Goal: Task Accomplishment & Management: Manage account settings

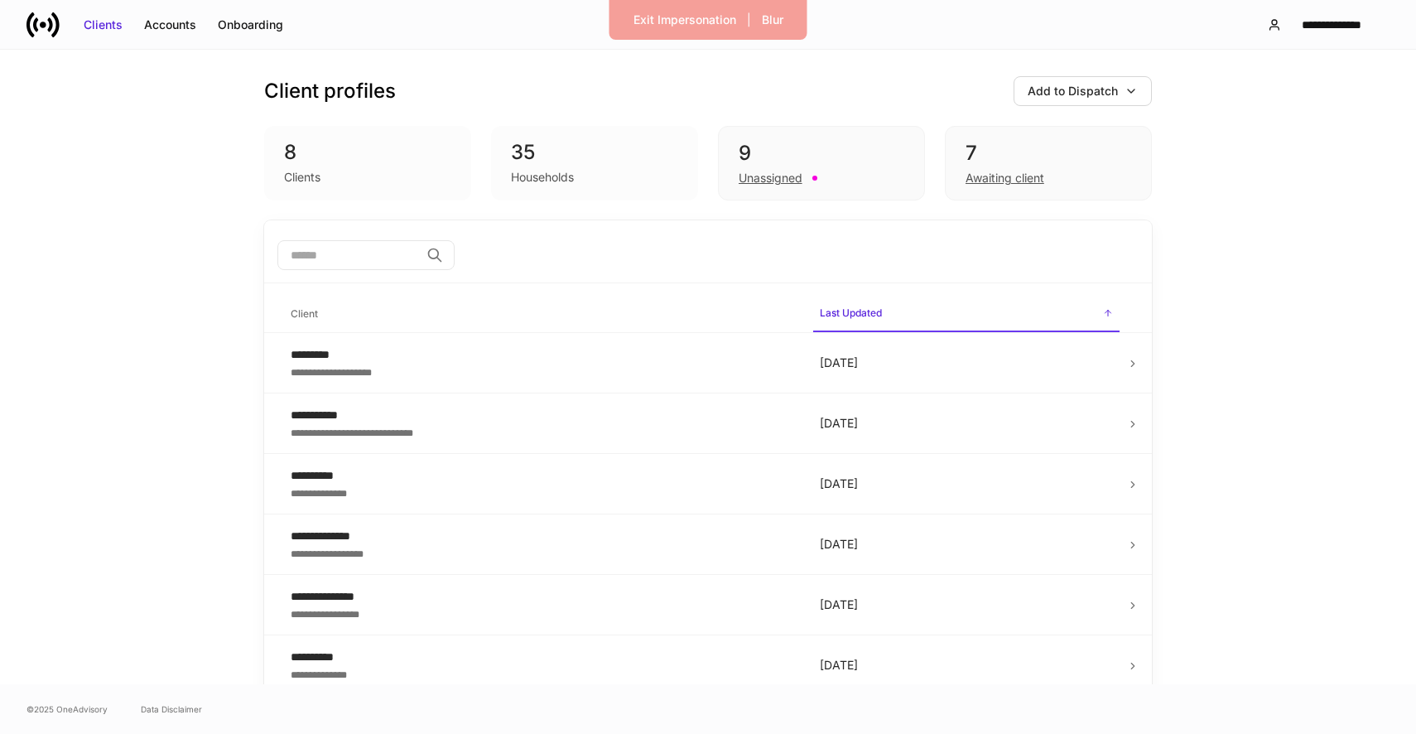
click at [226, 39] on div "Clients Accounts Onboarding" at bounding box center [159, 24] width 267 height 33
click at [243, 26] on div "Onboarding" at bounding box center [250, 25] width 65 height 17
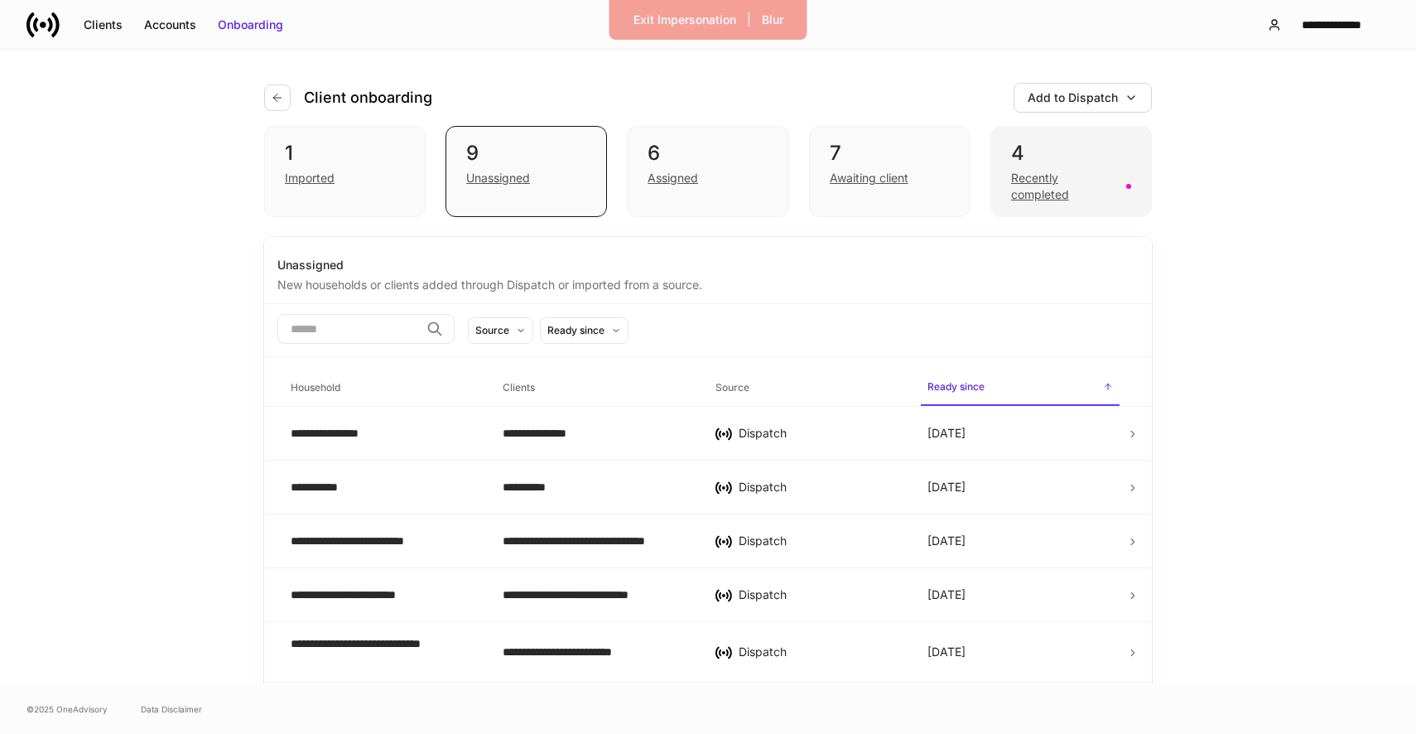
click at [1032, 180] on div "Recently completed" at bounding box center [1063, 186] width 105 height 33
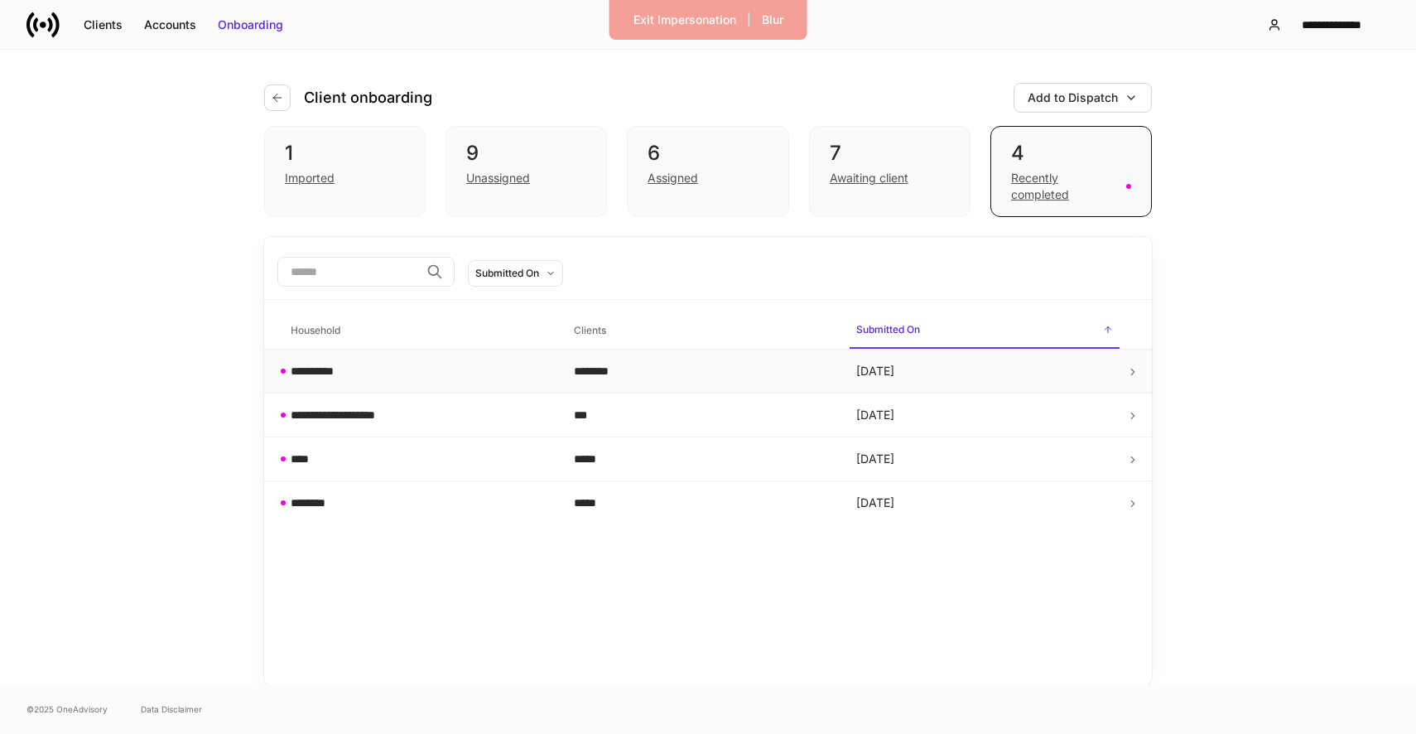
click at [626, 372] on div "********" at bounding box center [702, 371] width 257 height 17
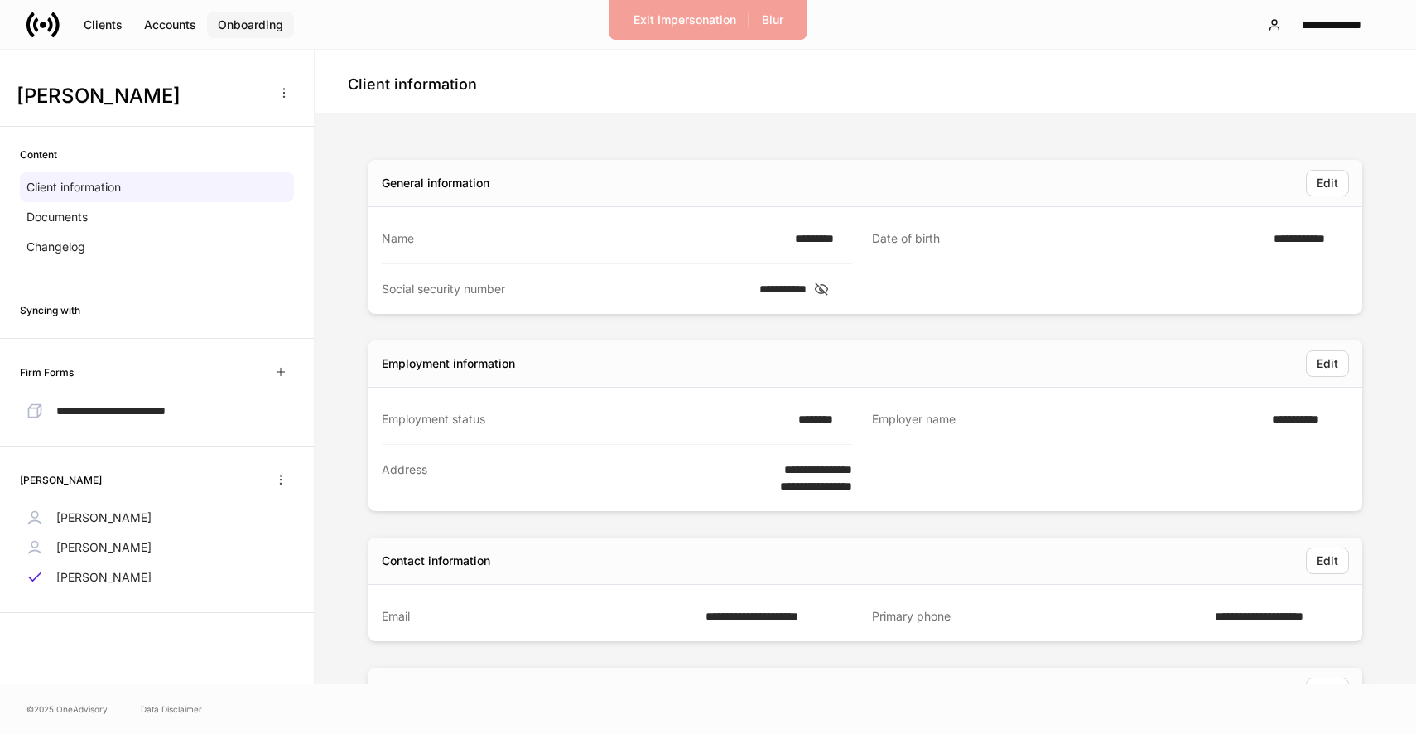
click at [236, 31] on div "Onboarding" at bounding box center [250, 25] width 65 height 17
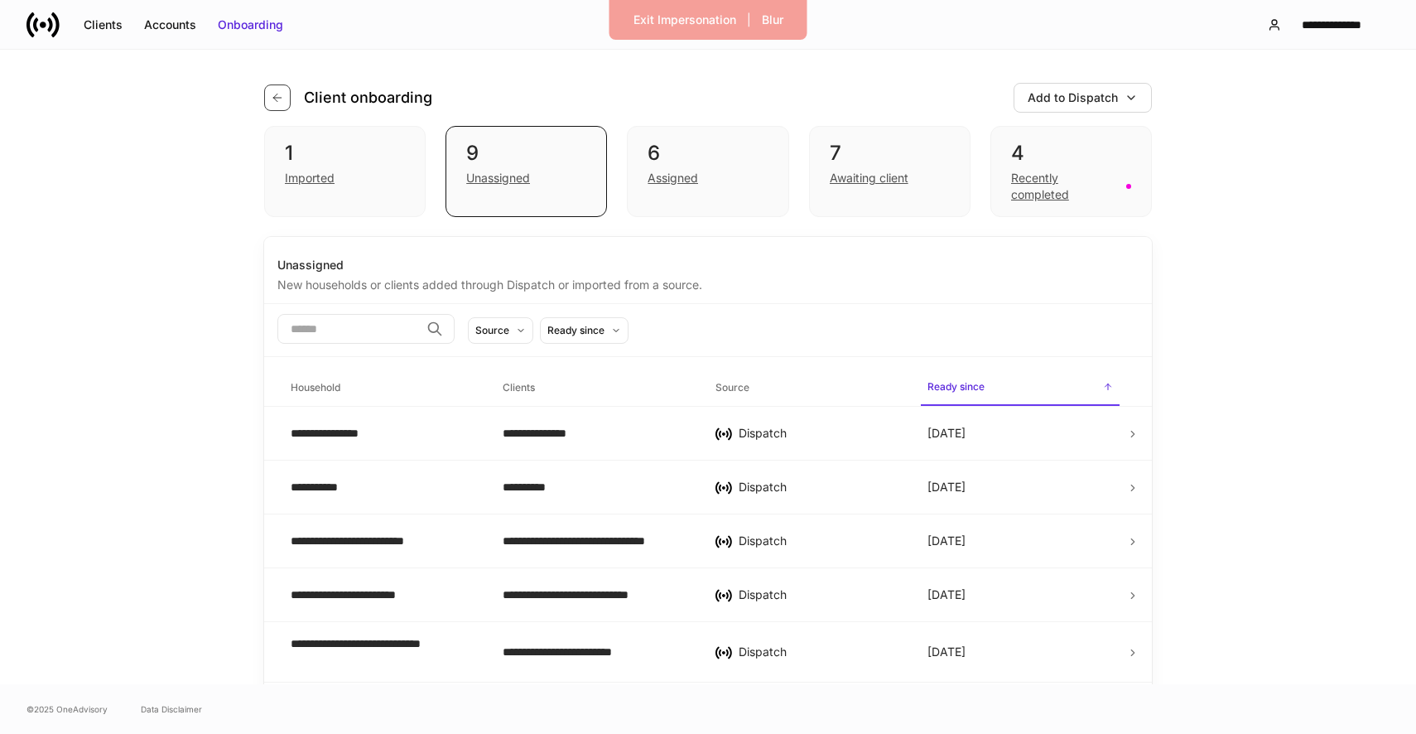
click at [284, 94] on button "button" at bounding box center [277, 97] width 26 height 26
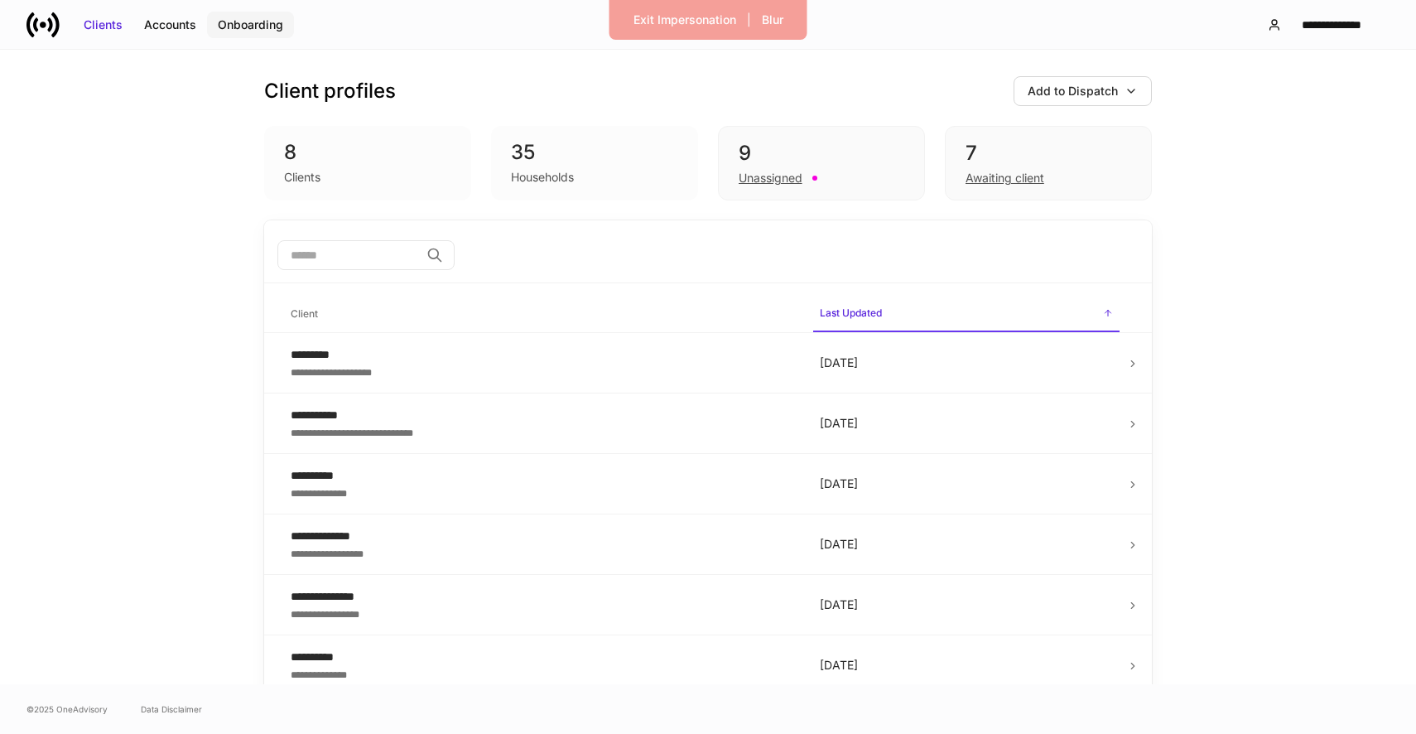
click at [258, 26] on div "Onboarding" at bounding box center [250, 25] width 65 height 17
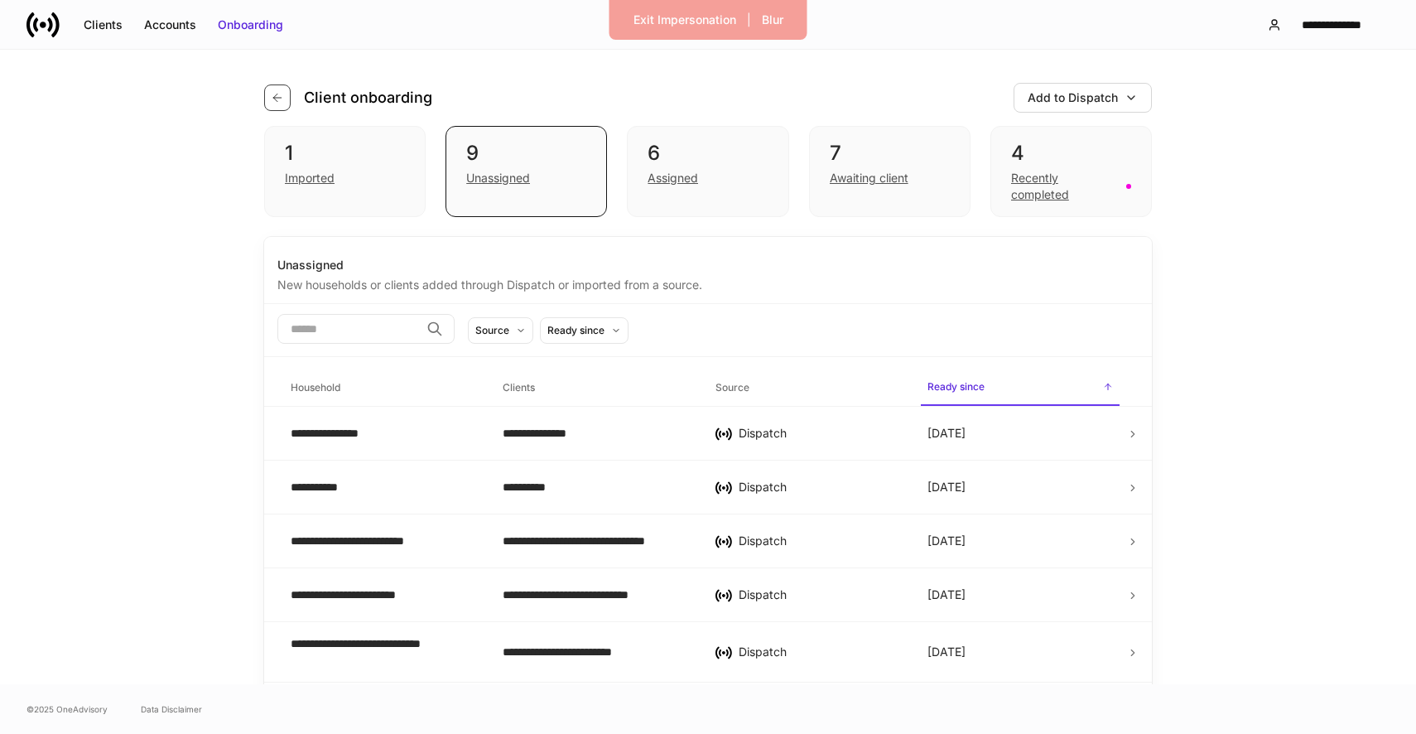
click at [269, 102] on button "button" at bounding box center [277, 97] width 26 height 26
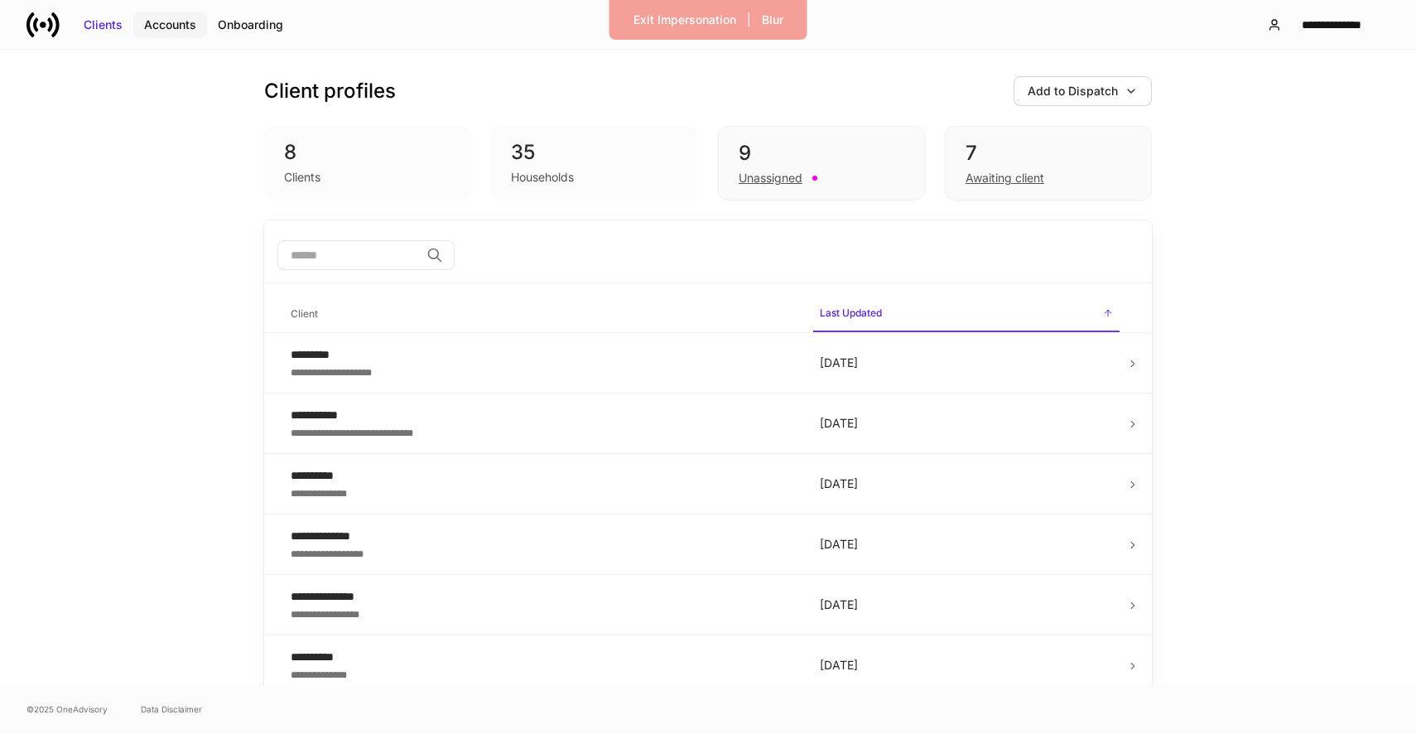
click at [178, 13] on button "Accounts" at bounding box center [170, 25] width 74 height 26
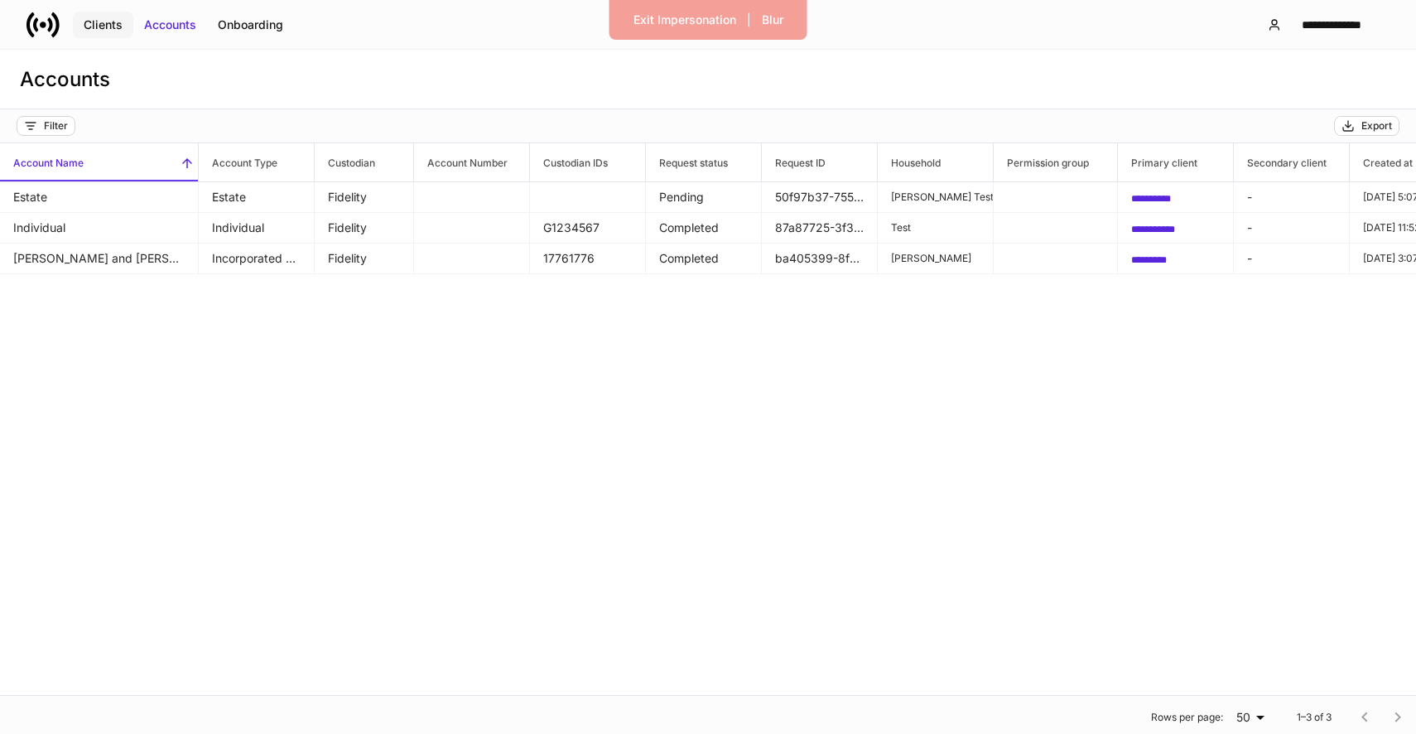
click at [98, 25] on div "Clients" at bounding box center [103, 25] width 39 height 17
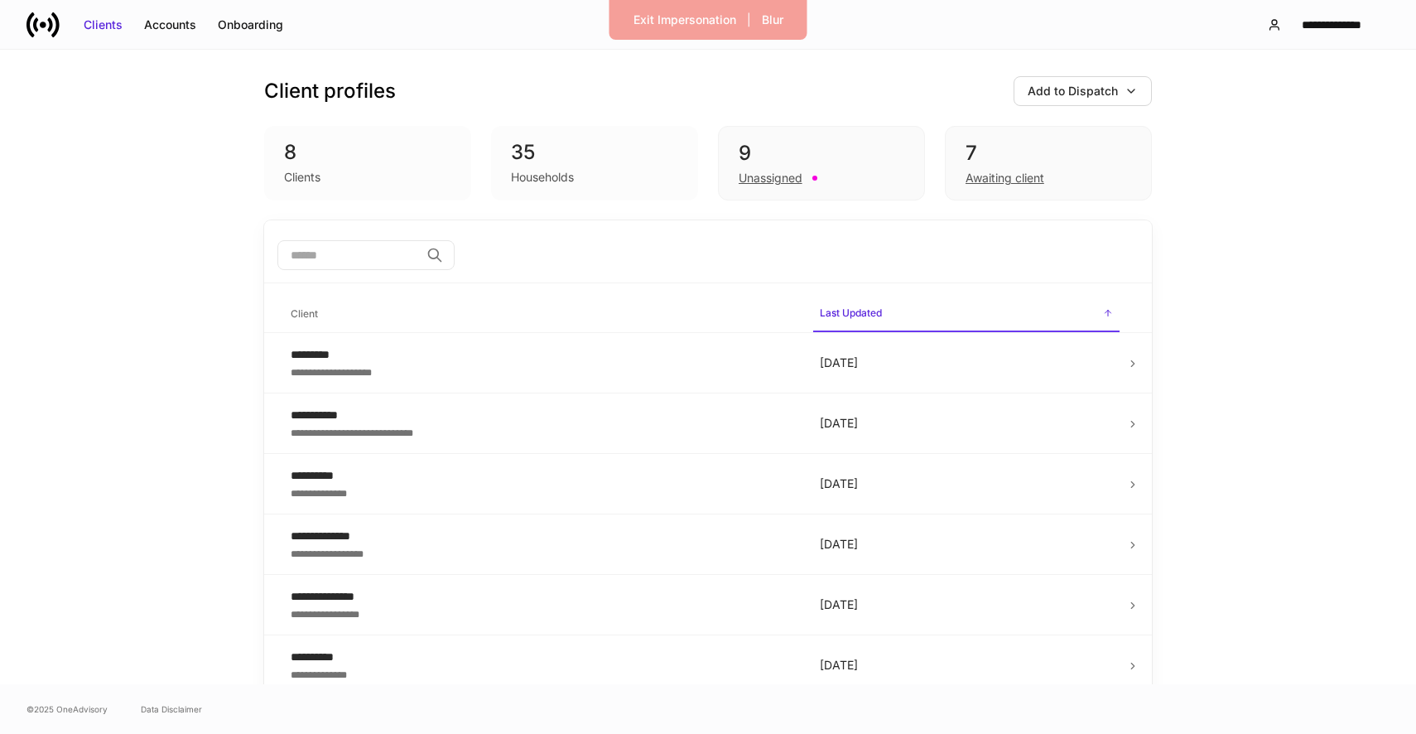
click at [39, 25] on icon at bounding box center [42, 24] width 33 height 33
click at [44, 31] on icon at bounding box center [42, 24] width 33 height 33
click at [686, 14] on div "Exit Impersonation" at bounding box center [685, 20] width 103 height 17
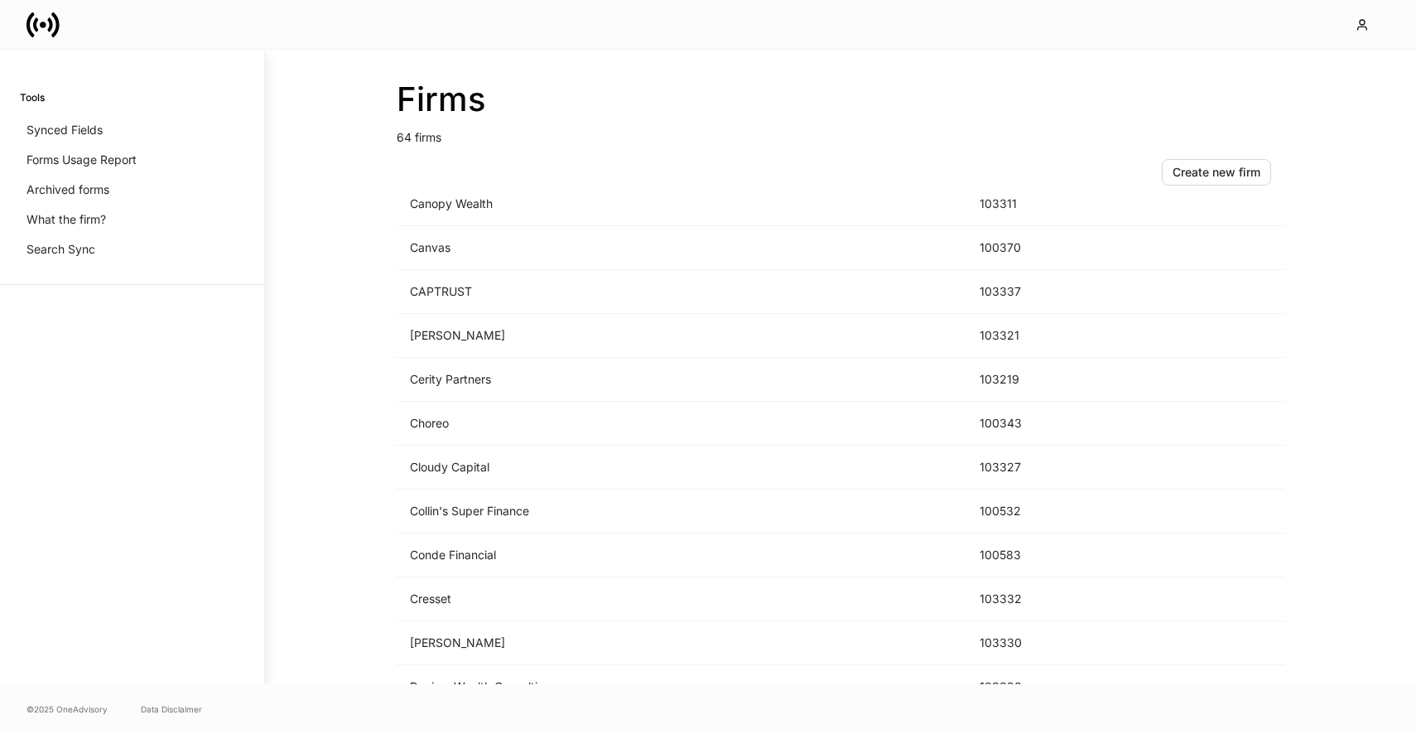
scroll to position [744, 0]
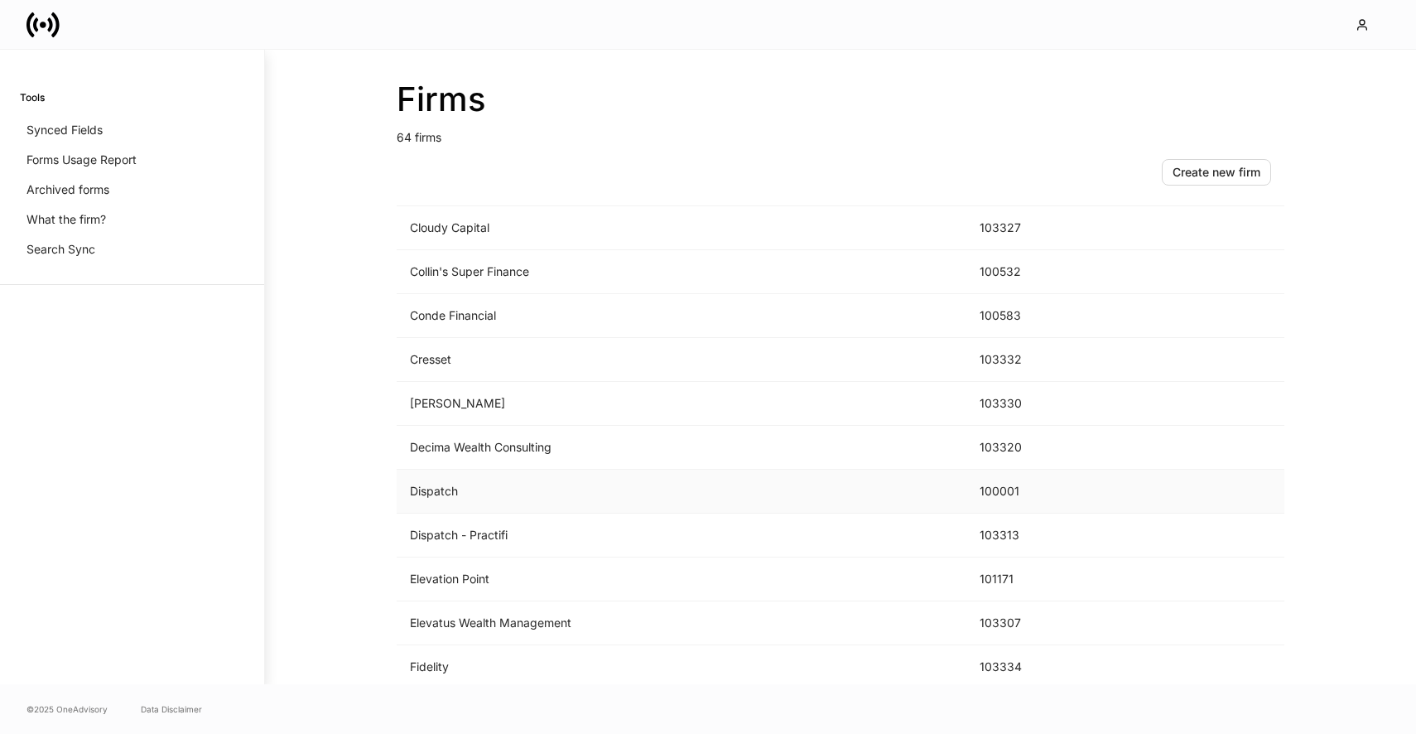
click at [489, 471] on td "Dispatch" at bounding box center [682, 492] width 570 height 44
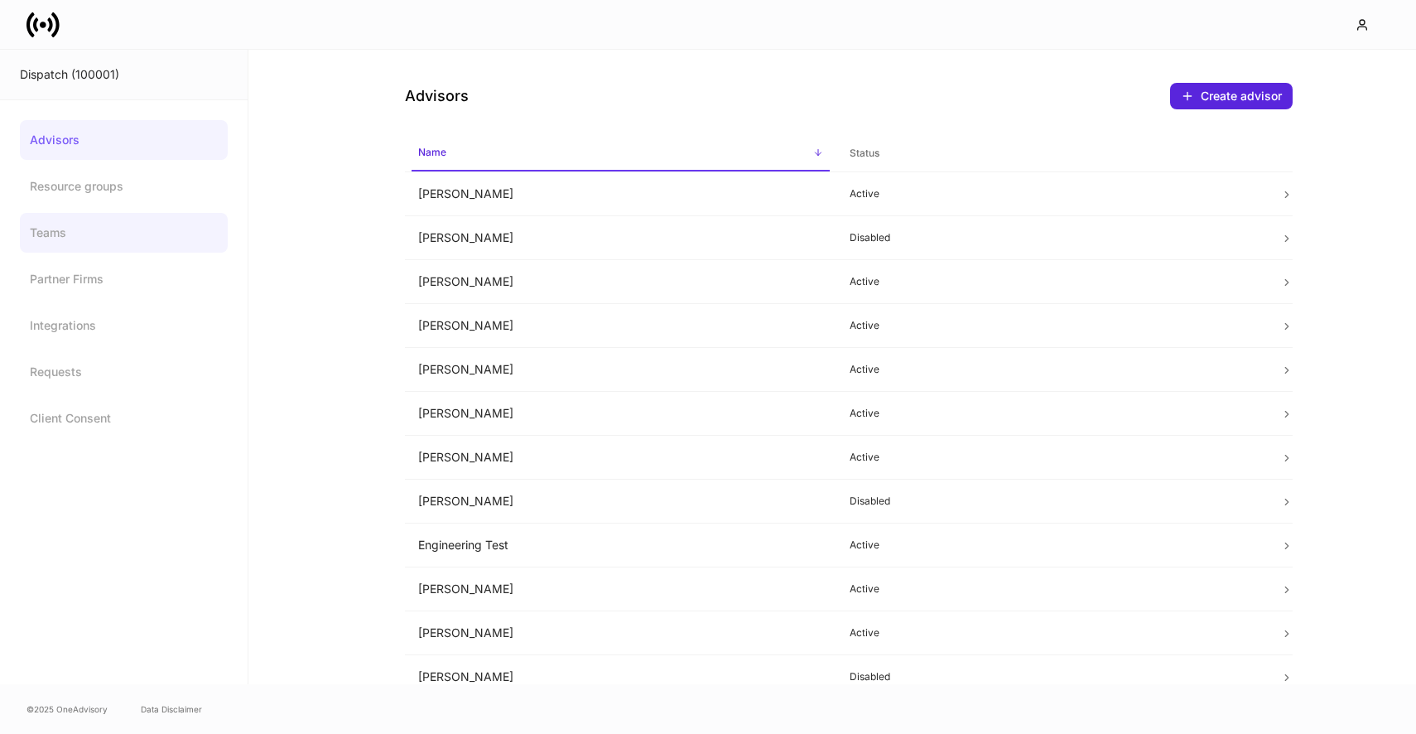
click at [76, 248] on link "Teams" at bounding box center [124, 233] width 208 height 40
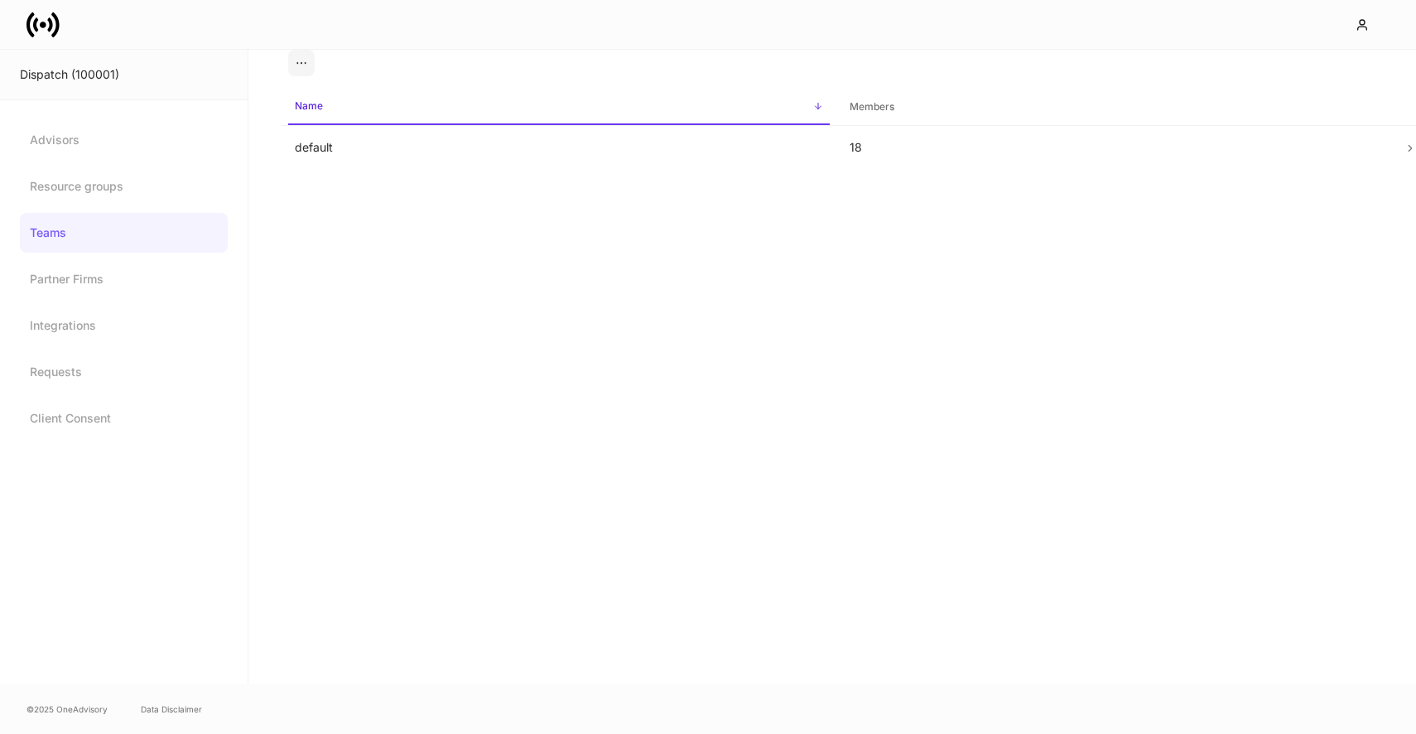
click at [43, 8] on icon at bounding box center [42, 24] width 33 height 33
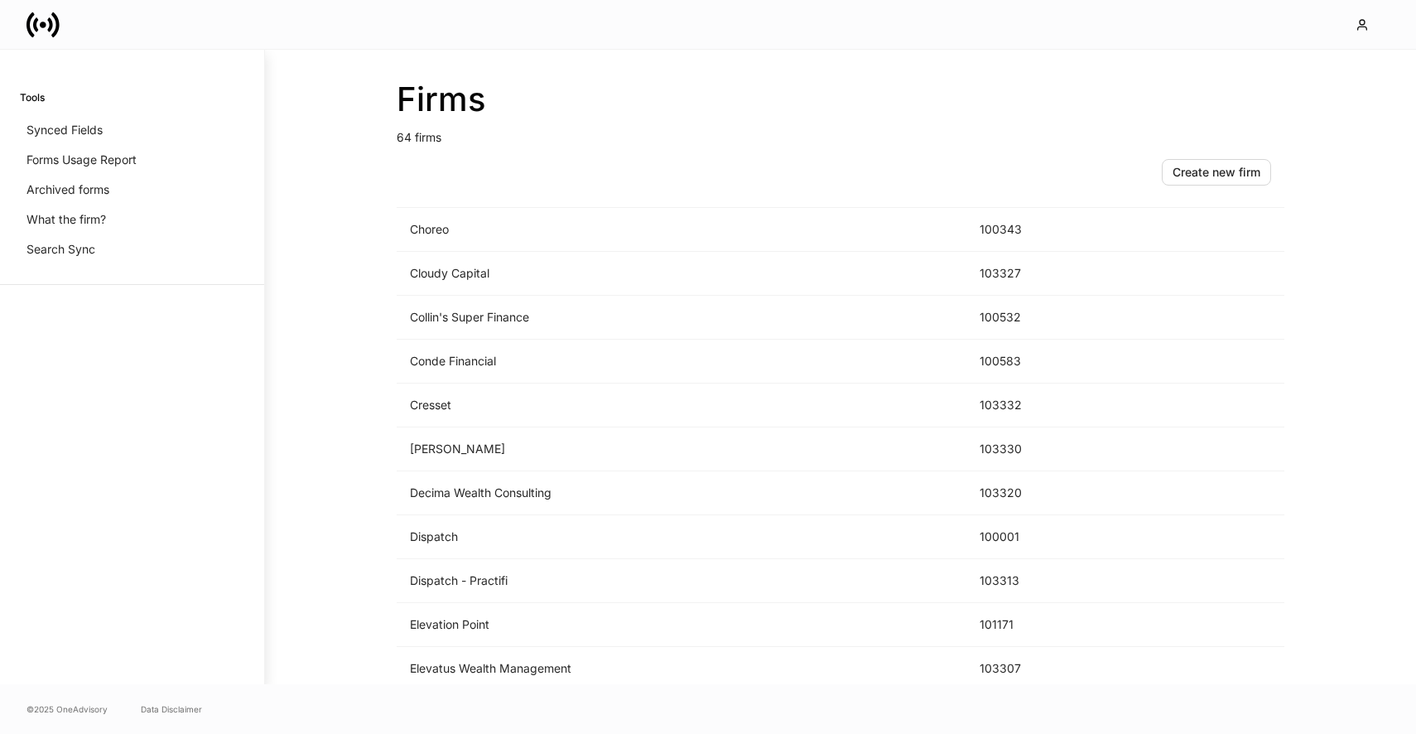
scroll to position [725, 0]
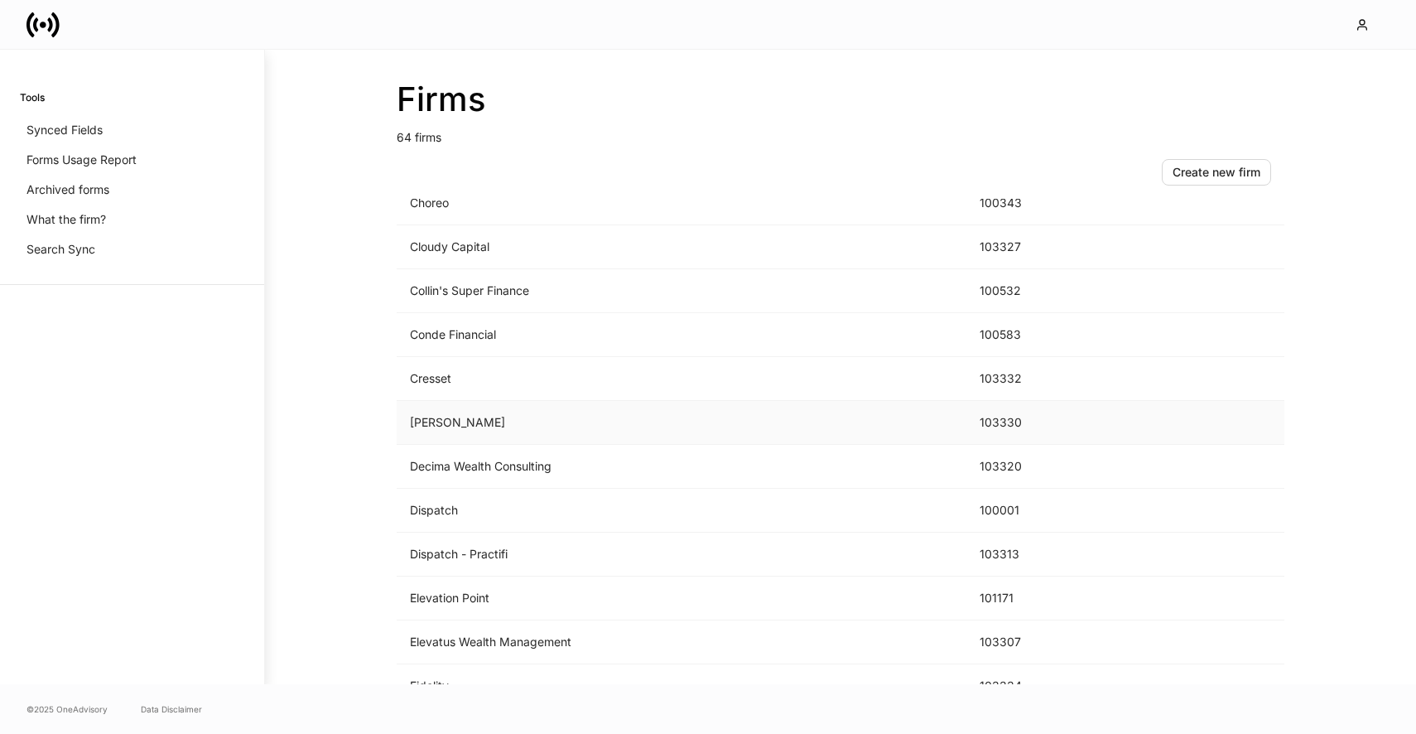
click at [413, 412] on td "D.A. Davidson" at bounding box center [682, 423] width 570 height 44
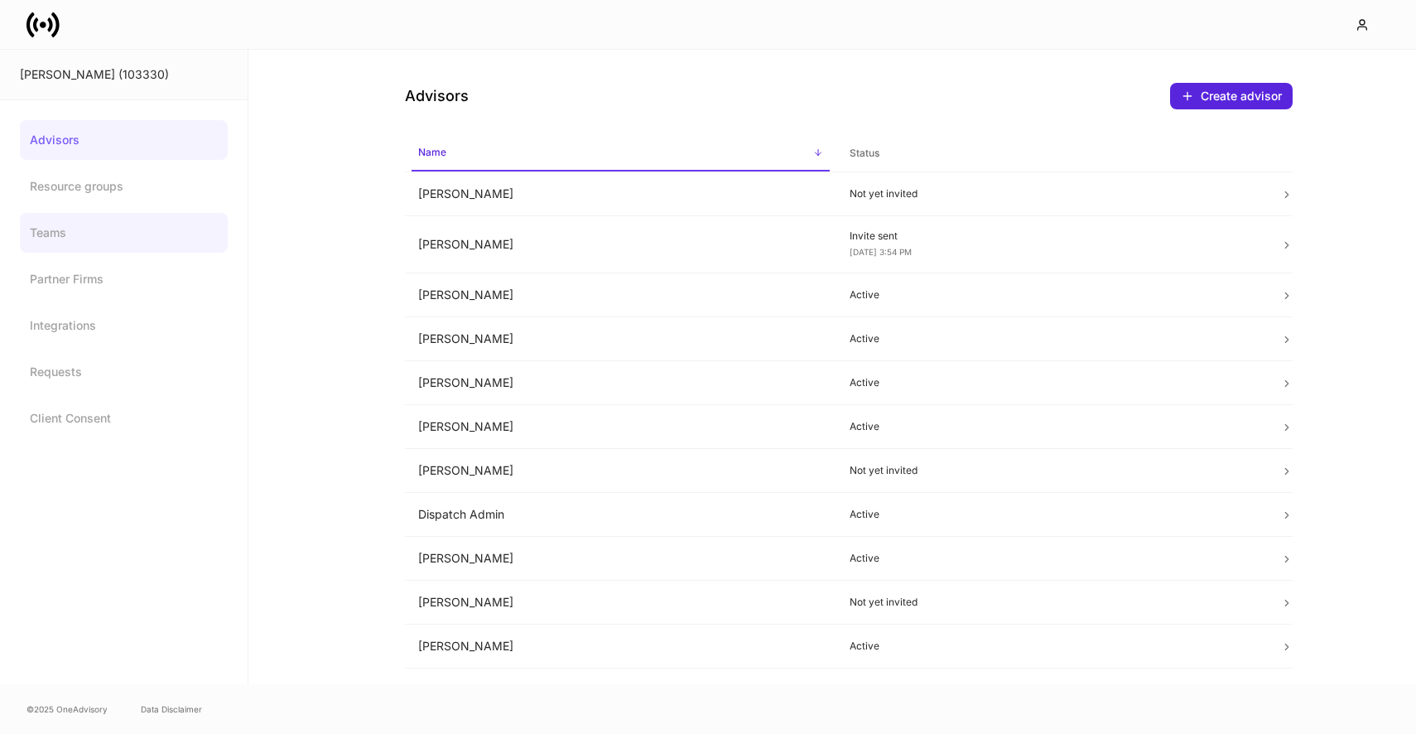
click at [94, 218] on link "Teams" at bounding box center [124, 233] width 208 height 40
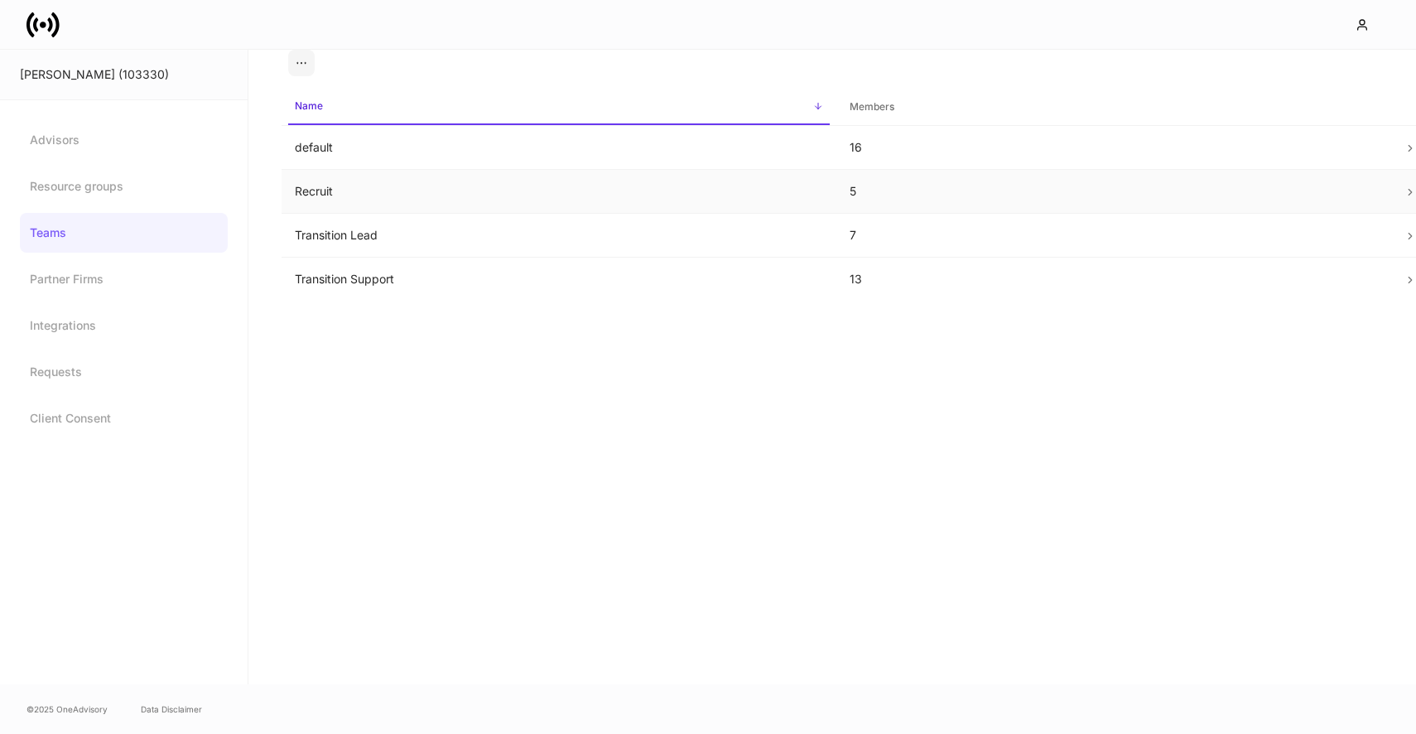
click at [364, 181] on td "Recruit" at bounding box center [559, 192] width 555 height 44
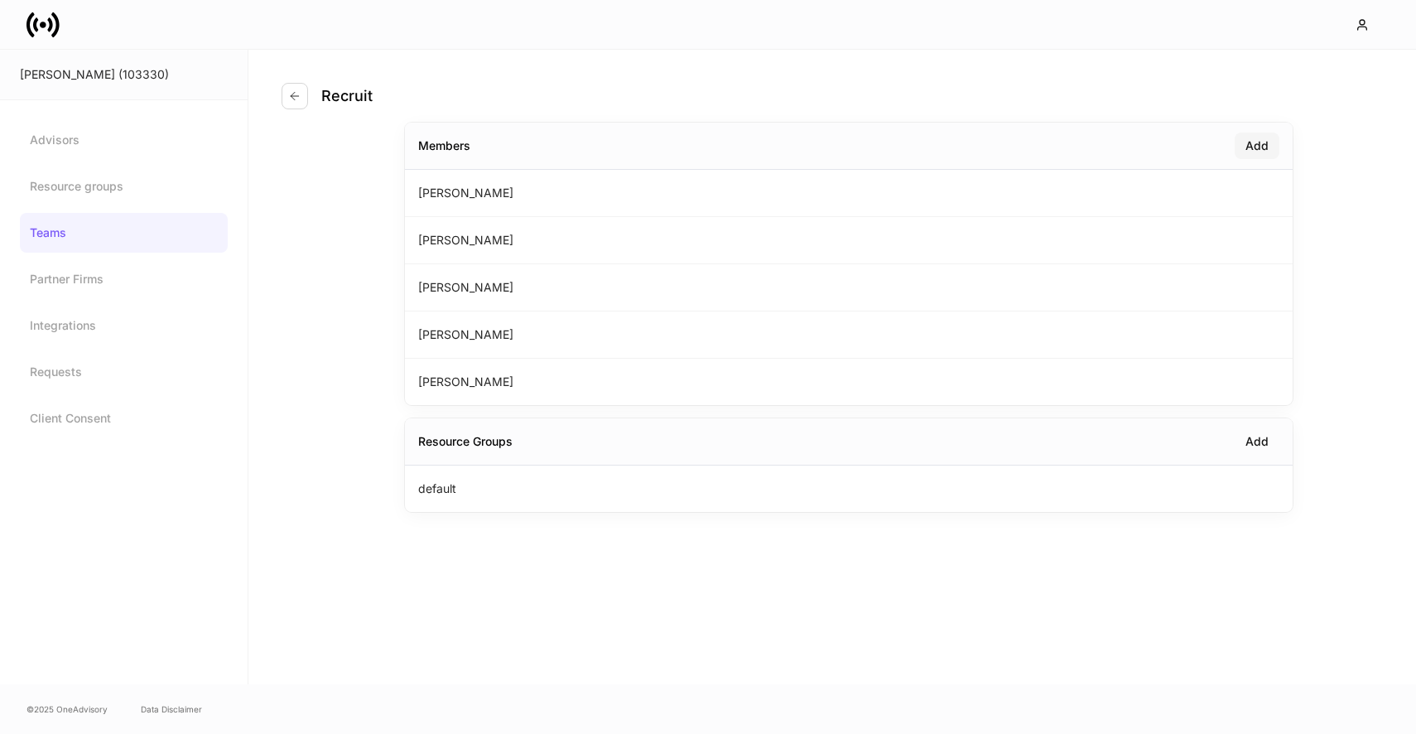
click at [1257, 140] on div "Add" at bounding box center [1256, 145] width 23 height 17
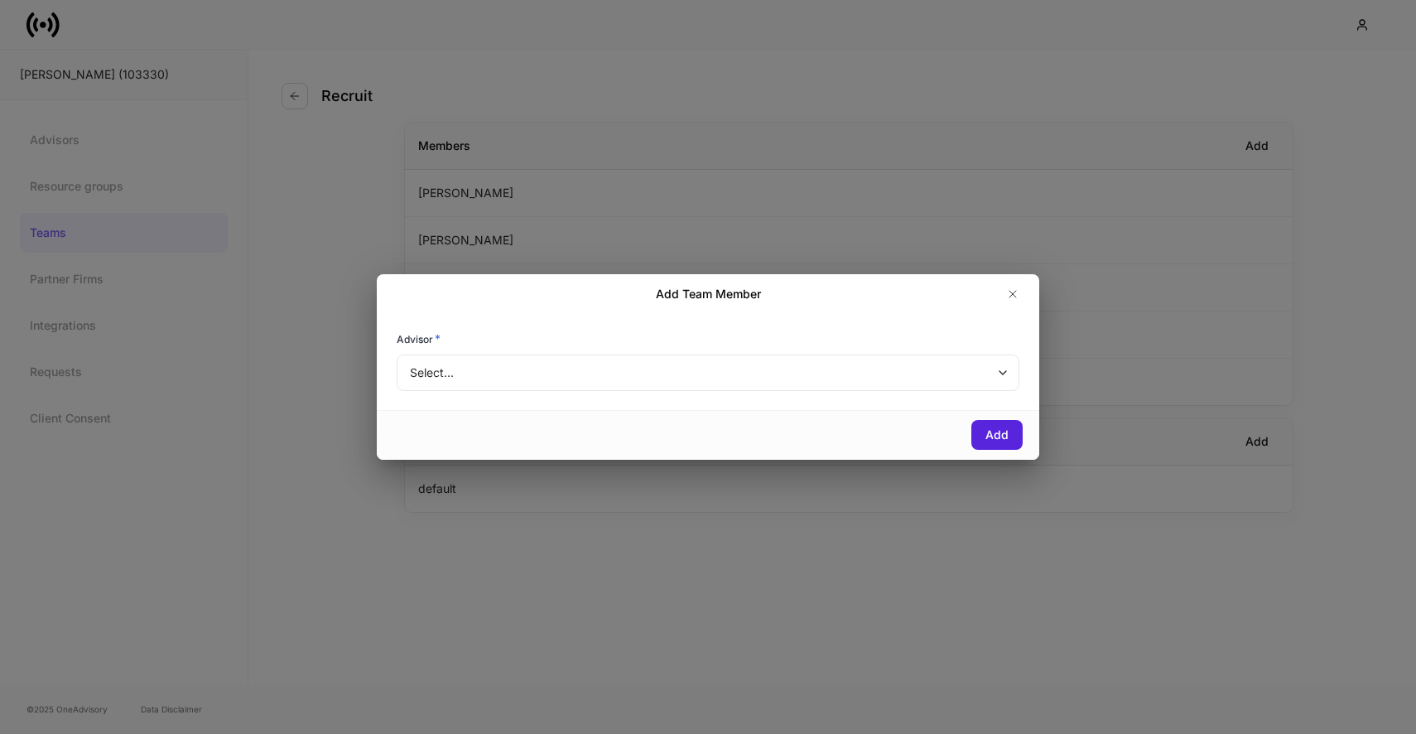
click at [764, 356] on body "D.A. Davidson (103330) Advisors Resource groups Teams Partner Firms Integration…" at bounding box center [708, 367] width 1416 height 734
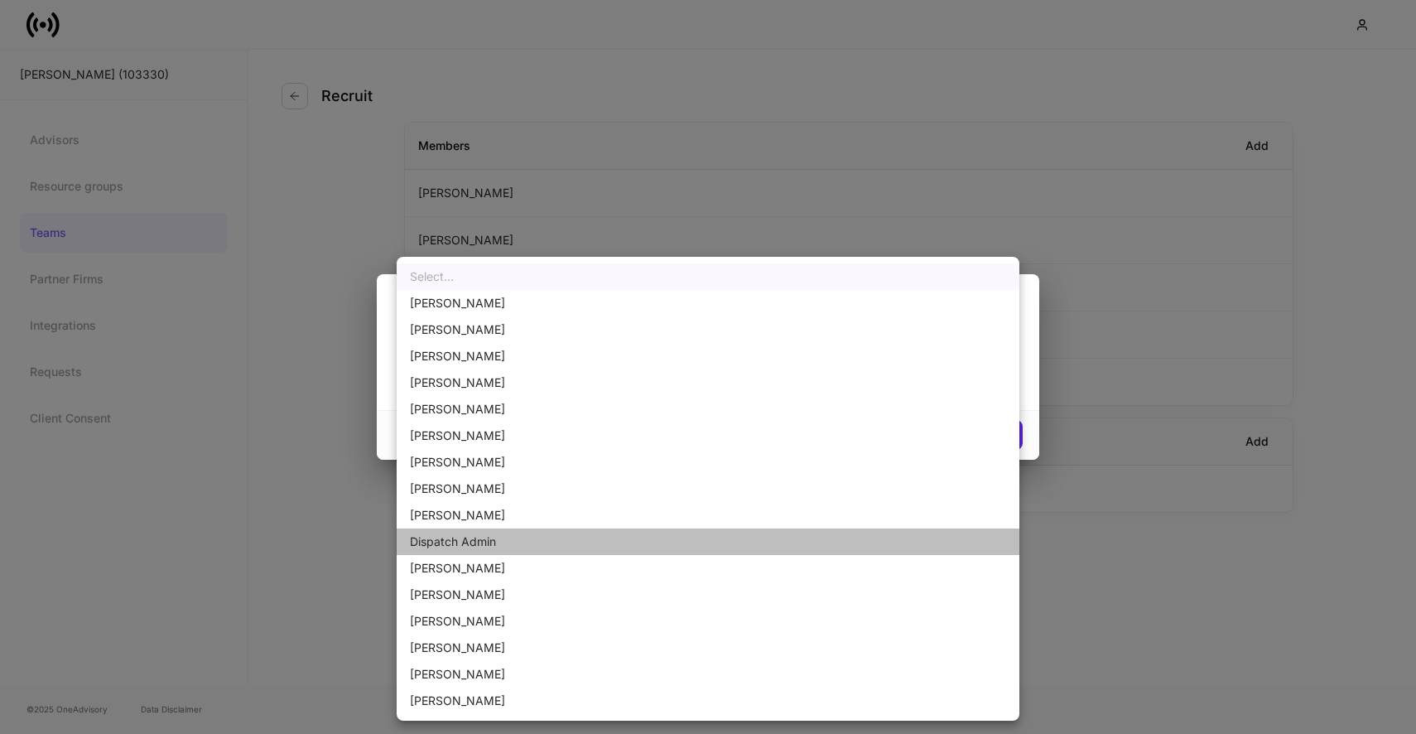
click at [450, 540] on li "Dispatch Admin" at bounding box center [708, 541] width 623 height 26
type input "******"
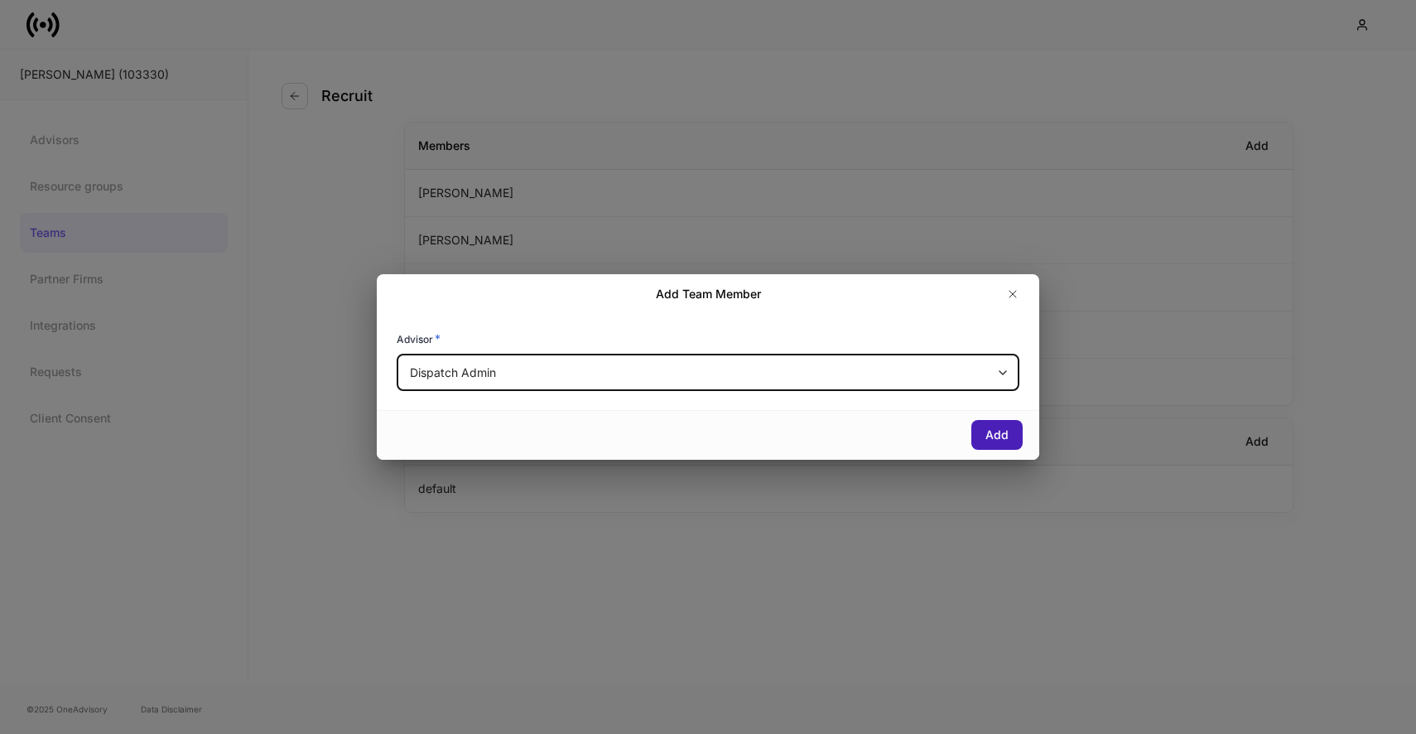
click at [997, 446] on button "Add" at bounding box center [996, 435] width 51 height 30
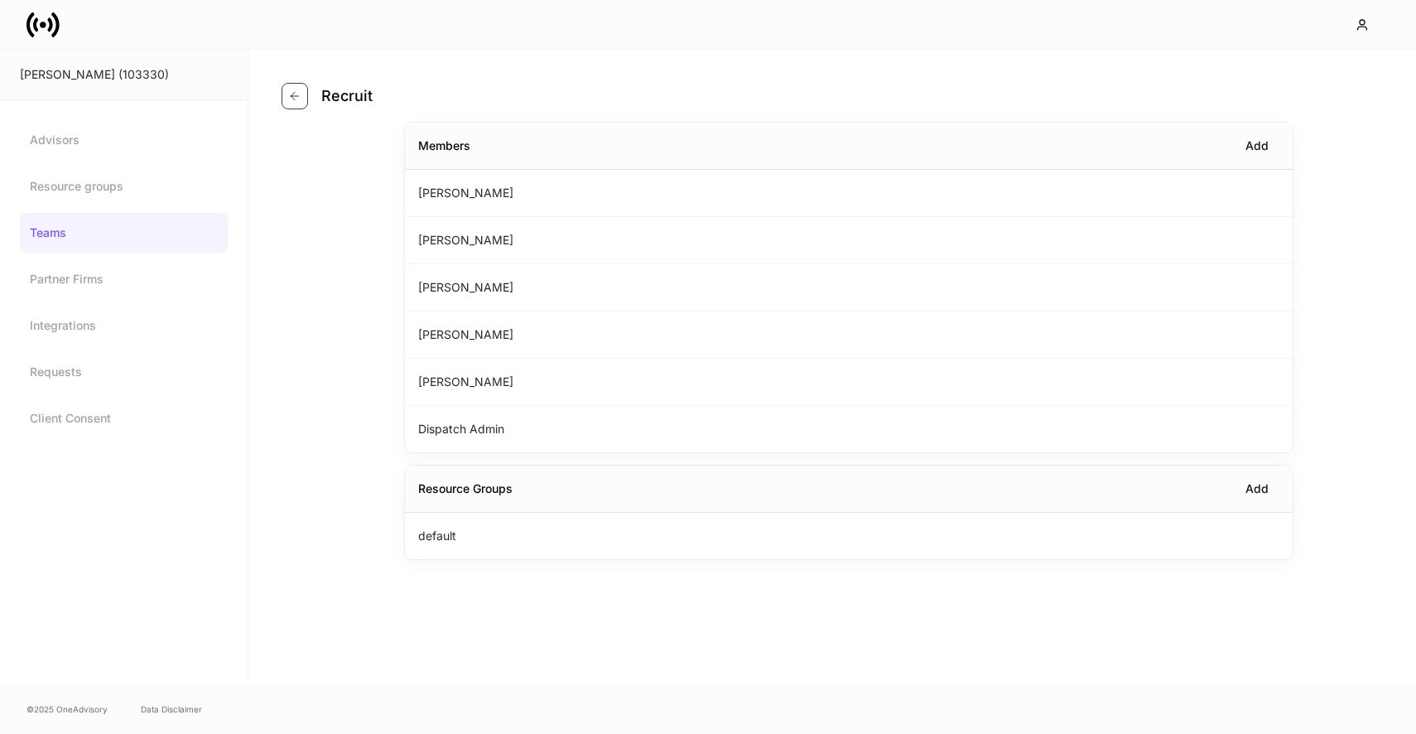
click at [299, 93] on icon "button" at bounding box center [294, 95] width 13 height 13
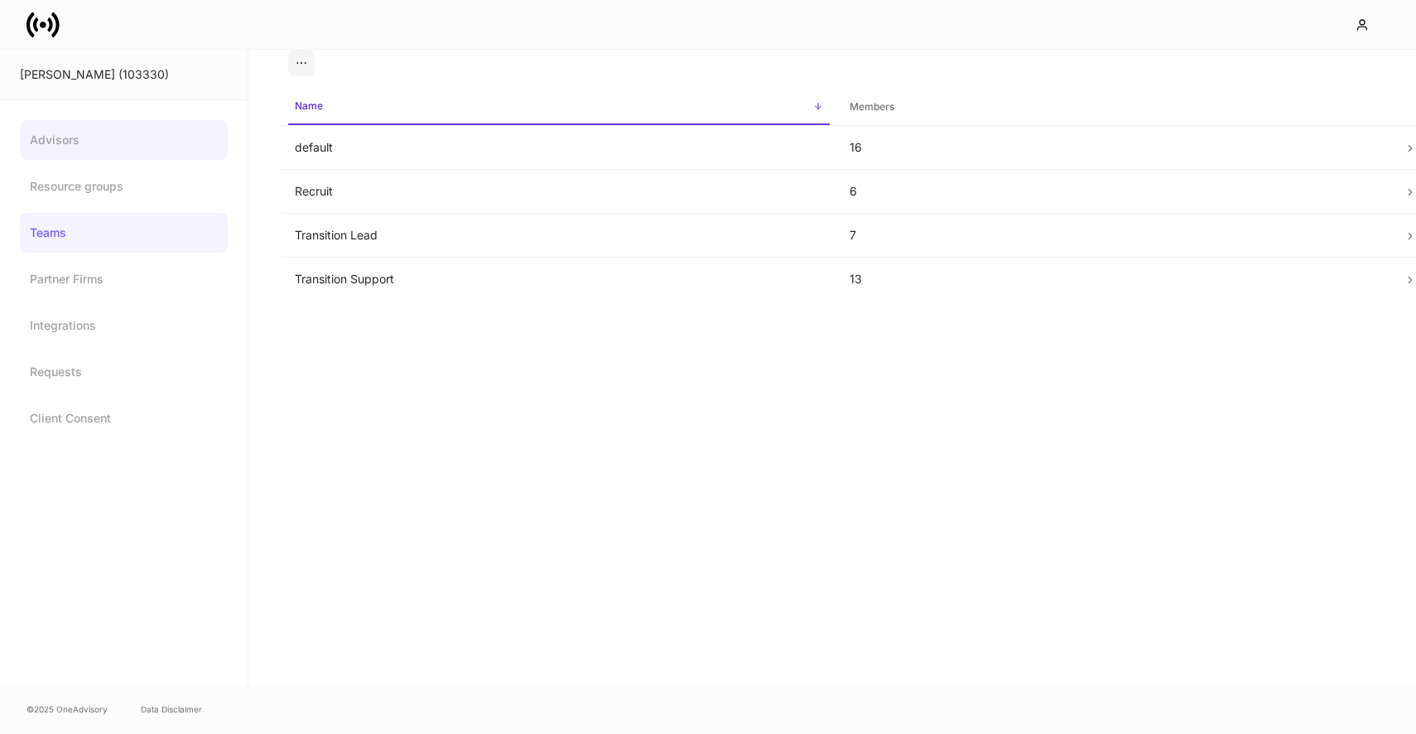
click at [92, 140] on link "Advisors" at bounding box center [124, 140] width 208 height 40
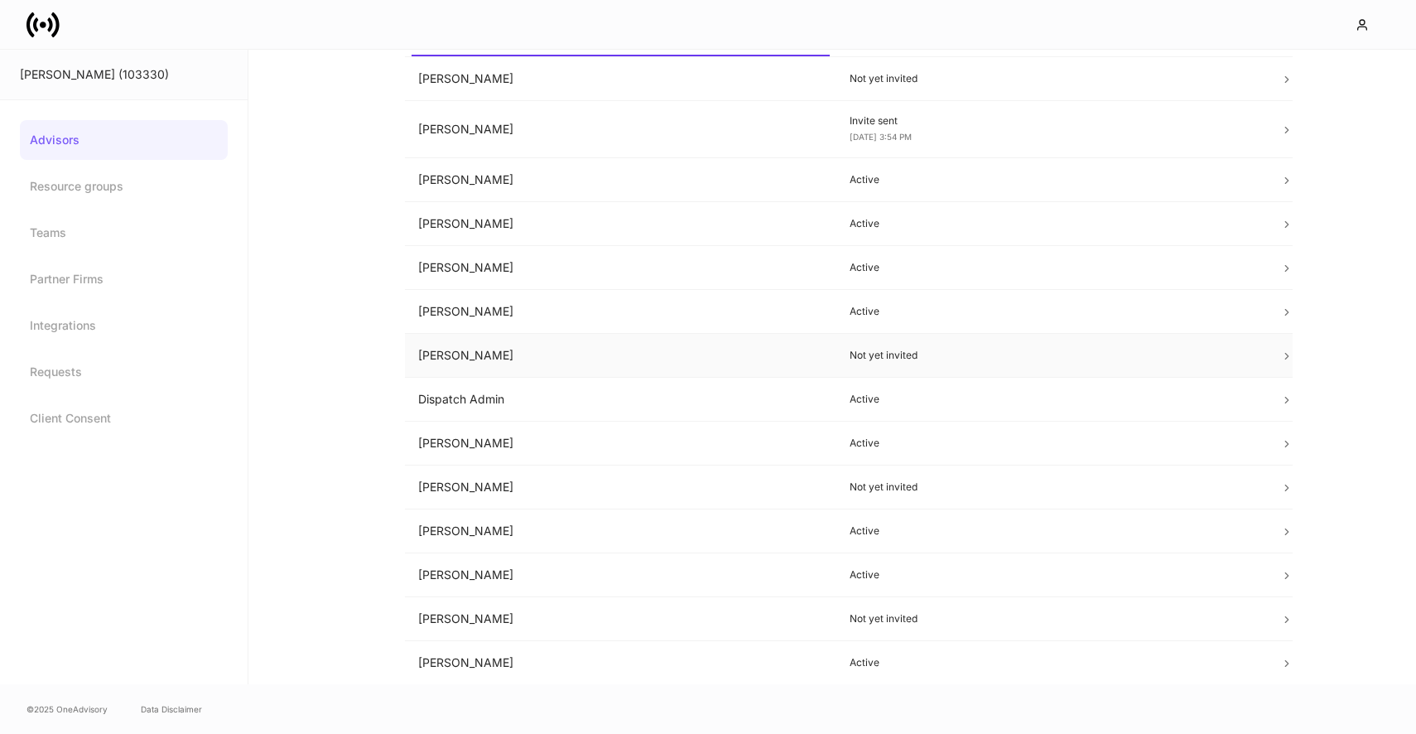
scroll to position [128, 0]
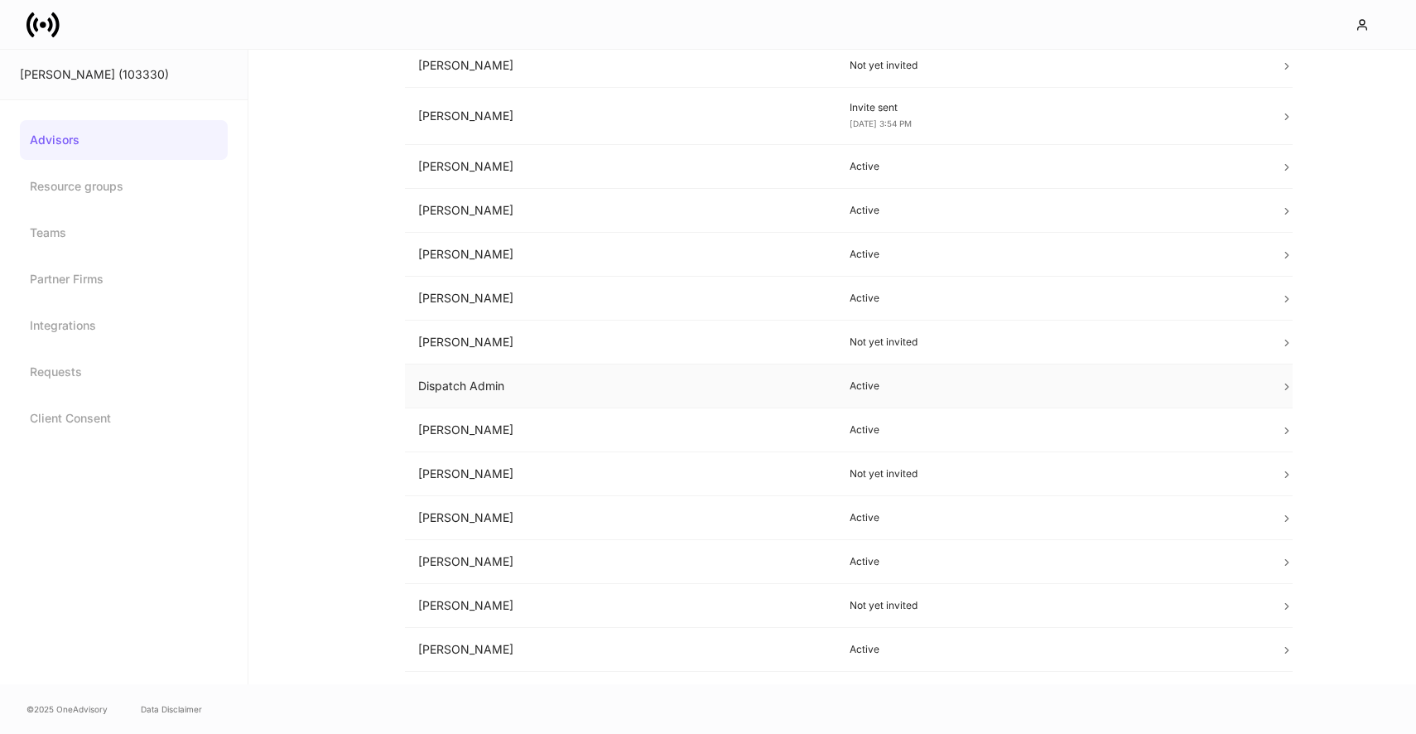
click at [615, 369] on td "Dispatch Admin" at bounding box center [620, 386] width 431 height 44
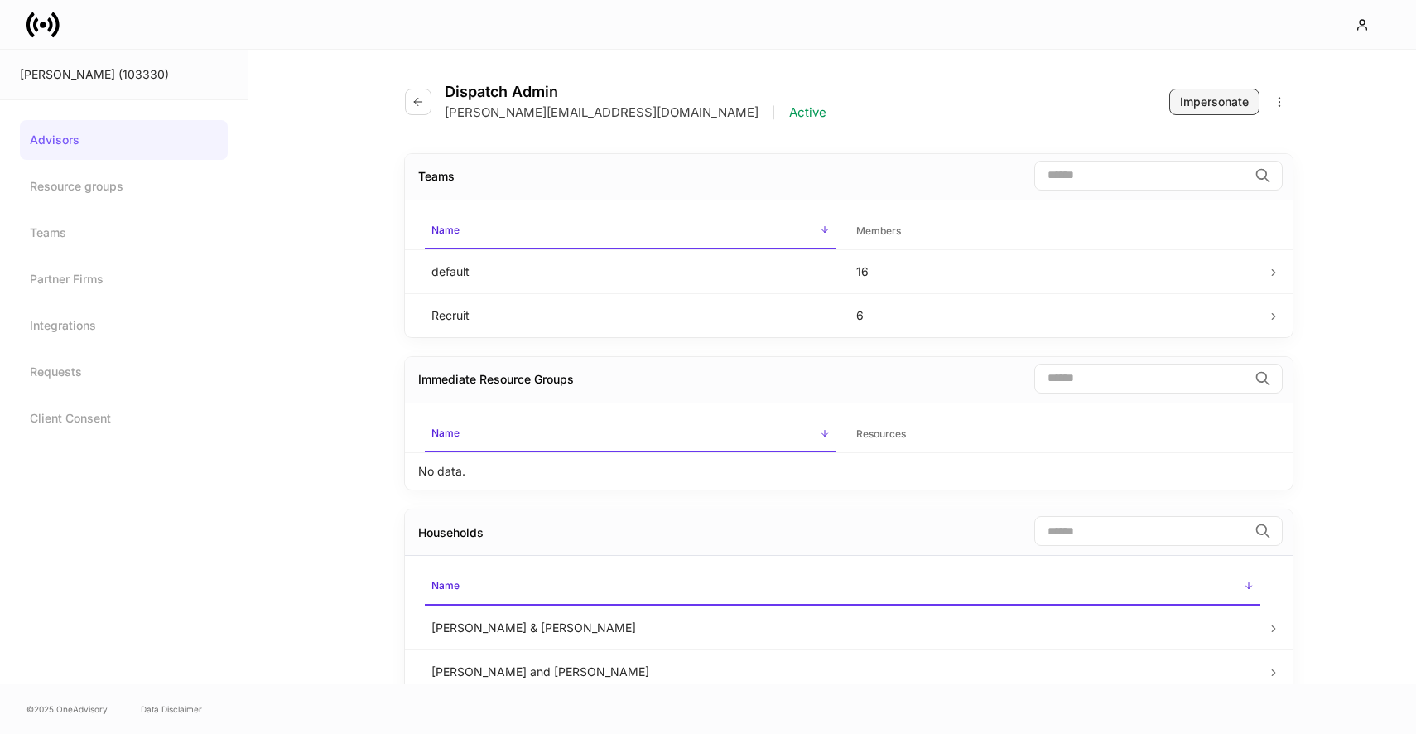
click at [1216, 113] on button "Impersonate" at bounding box center [1214, 102] width 90 height 26
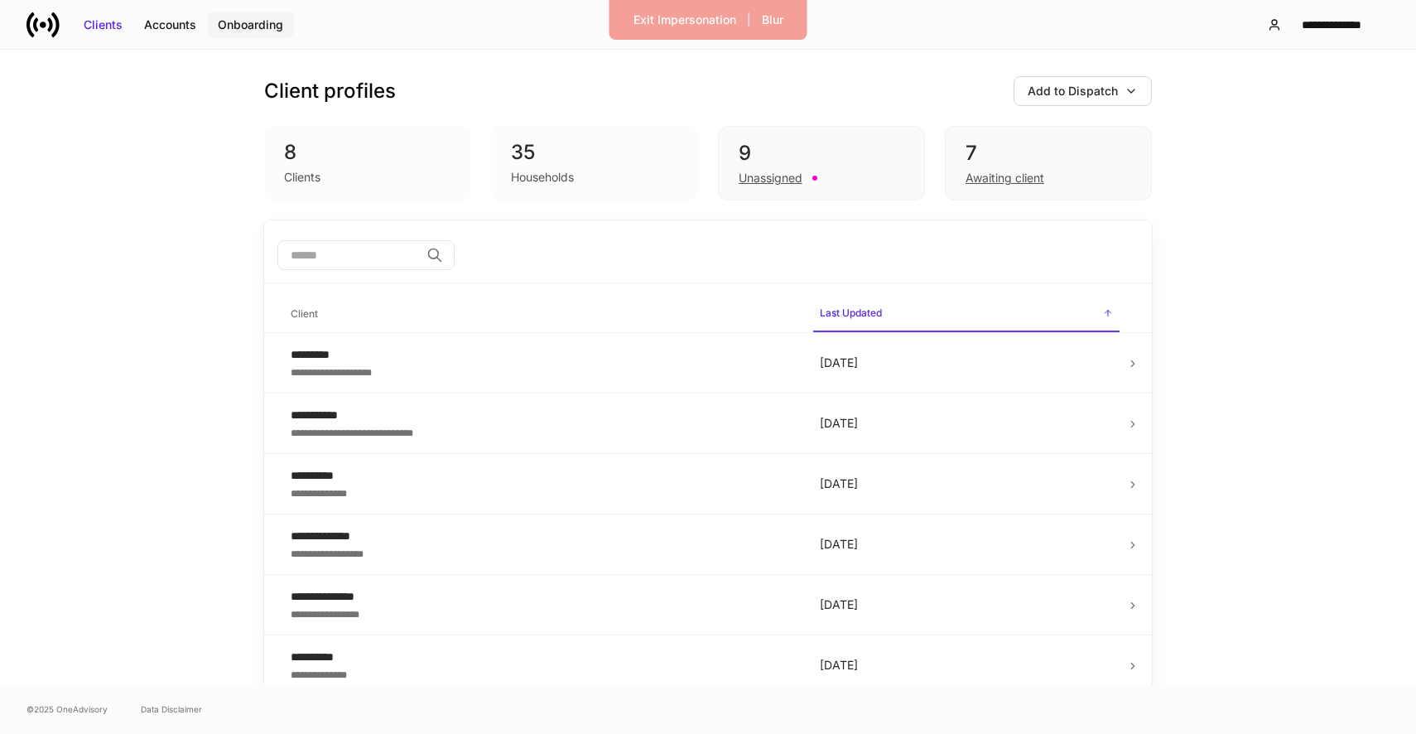
click at [242, 25] on div "Onboarding" at bounding box center [250, 25] width 65 height 17
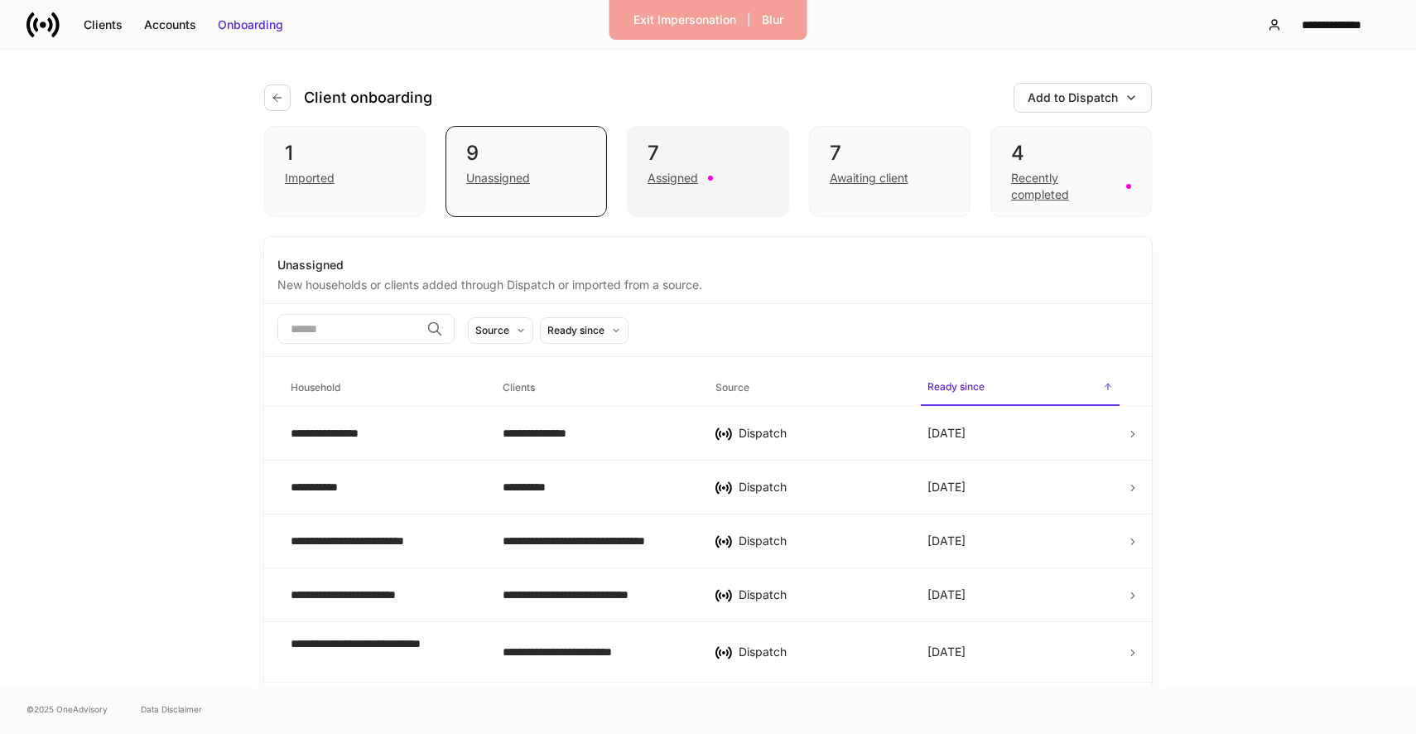
click at [725, 181] on div "Assigned" at bounding box center [708, 176] width 120 height 20
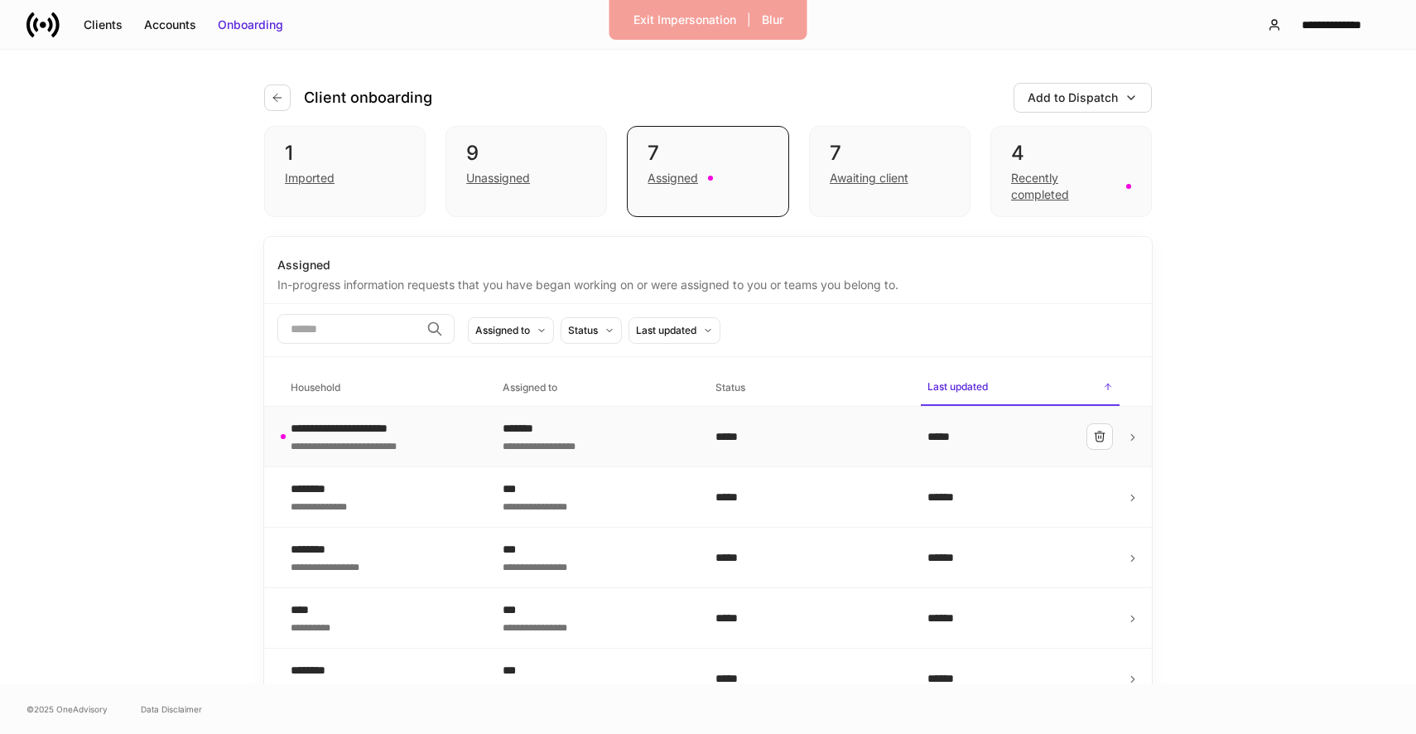
click at [522, 422] on div "*******" at bounding box center [595, 428] width 185 height 17
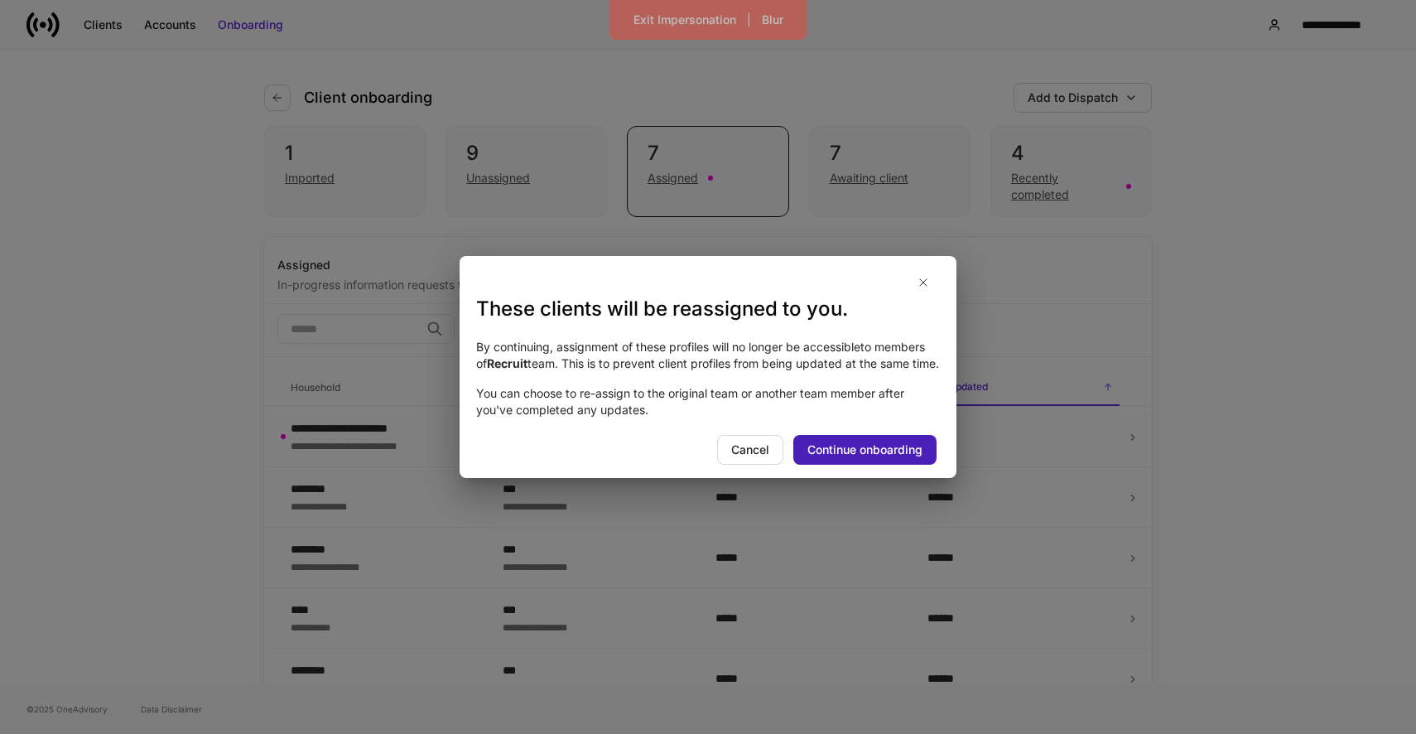
click at [870, 458] on div "Continue onboarding" at bounding box center [864, 449] width 115 height 17
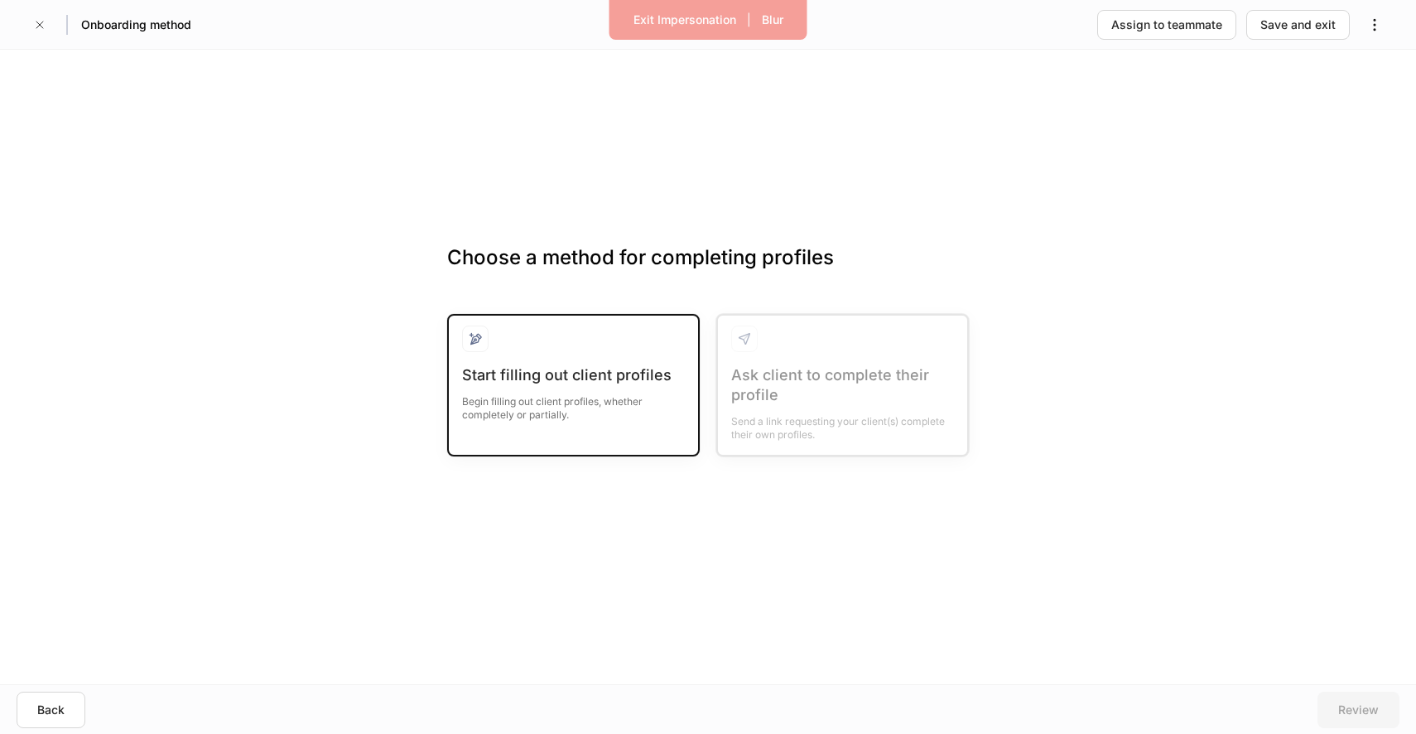
click at [576, 417] on div "Begin filling out client profiles, whether completely or partially." at bounding box center [573, 403] width 223 height 36
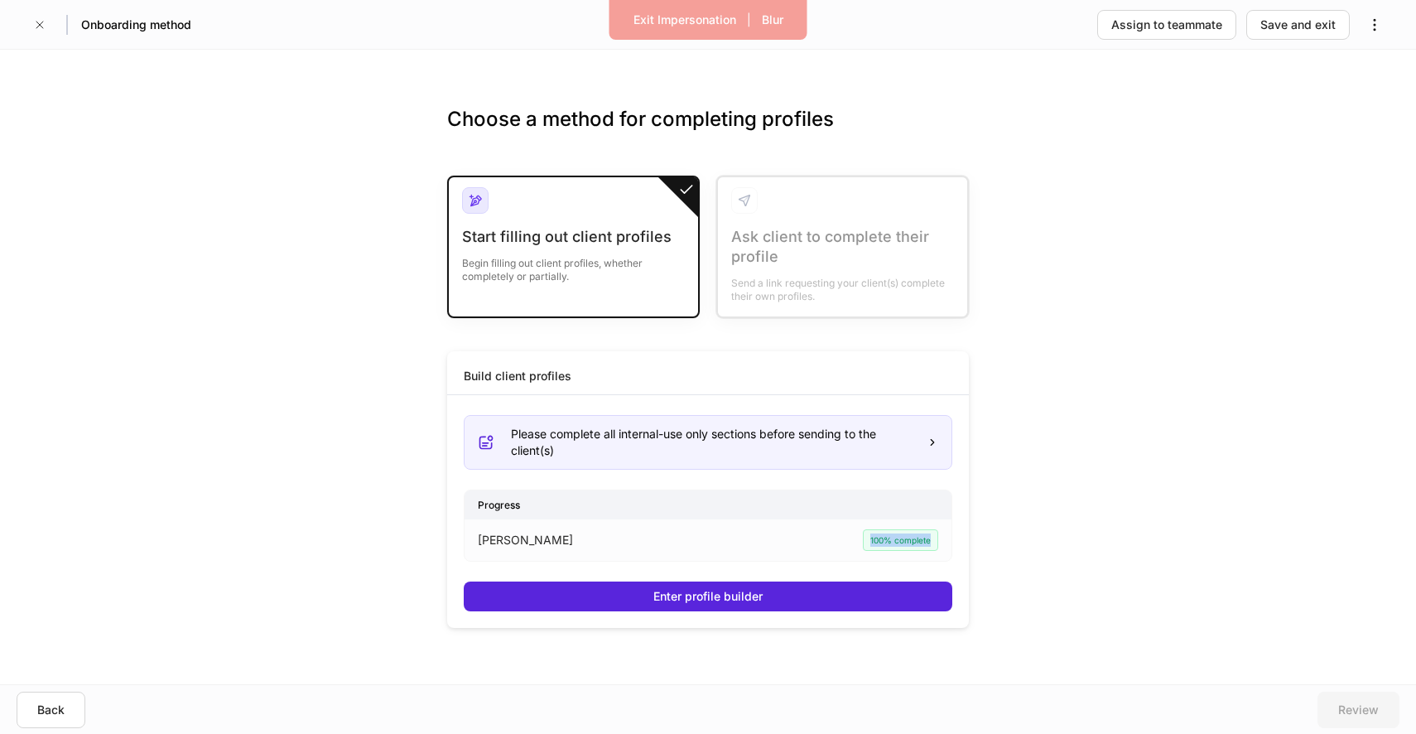
click at [799, 547] on div "100% complete" at bounding box center [861, 540] width 153 height 22
click at [813, 555] on div "Sarah Balest 100% complete" at bounding box center [708, 539] width 460 height 41
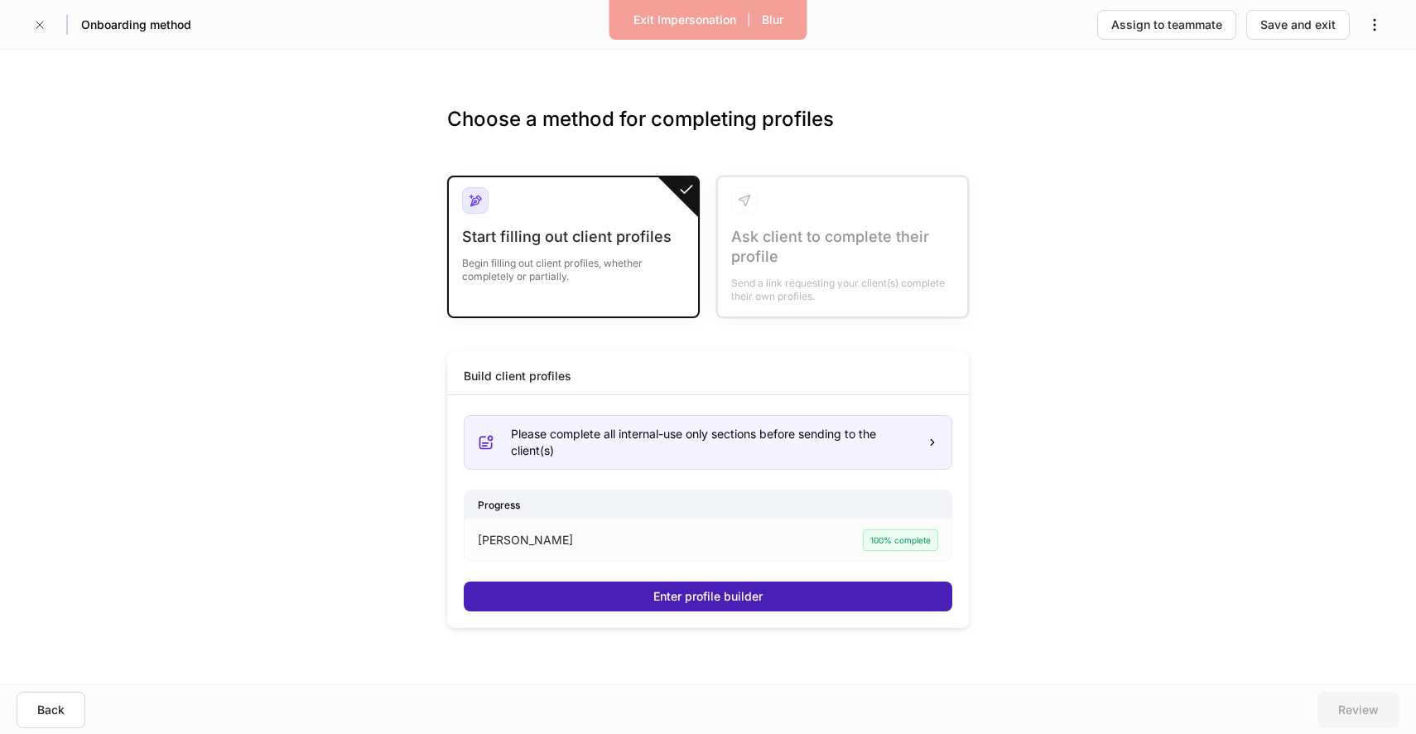
click at [777, 591] on button "Enter profile builder" at bounding box center [708, 596] width 489 height 30
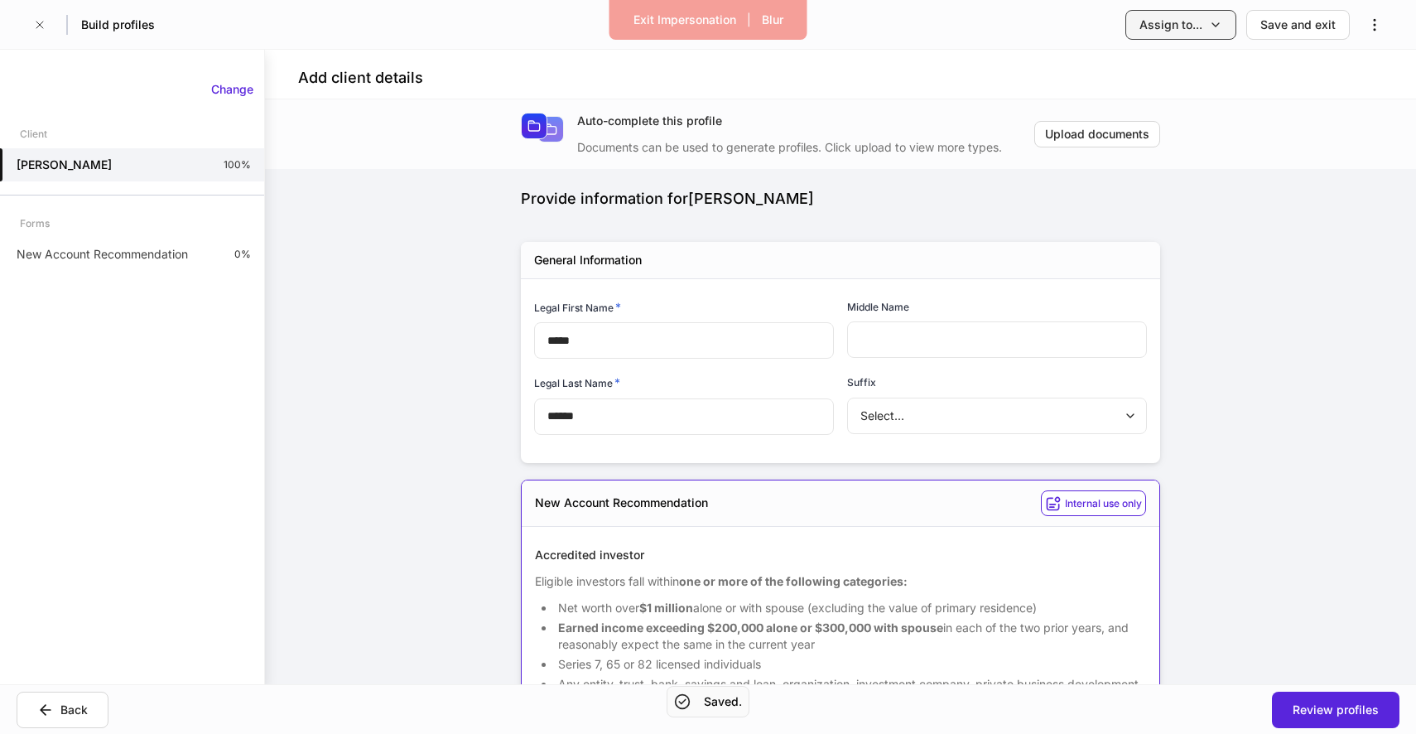
click at [1195, 36] on button "Assign to..." at bounding box center [1180, 25] width 111 height 30
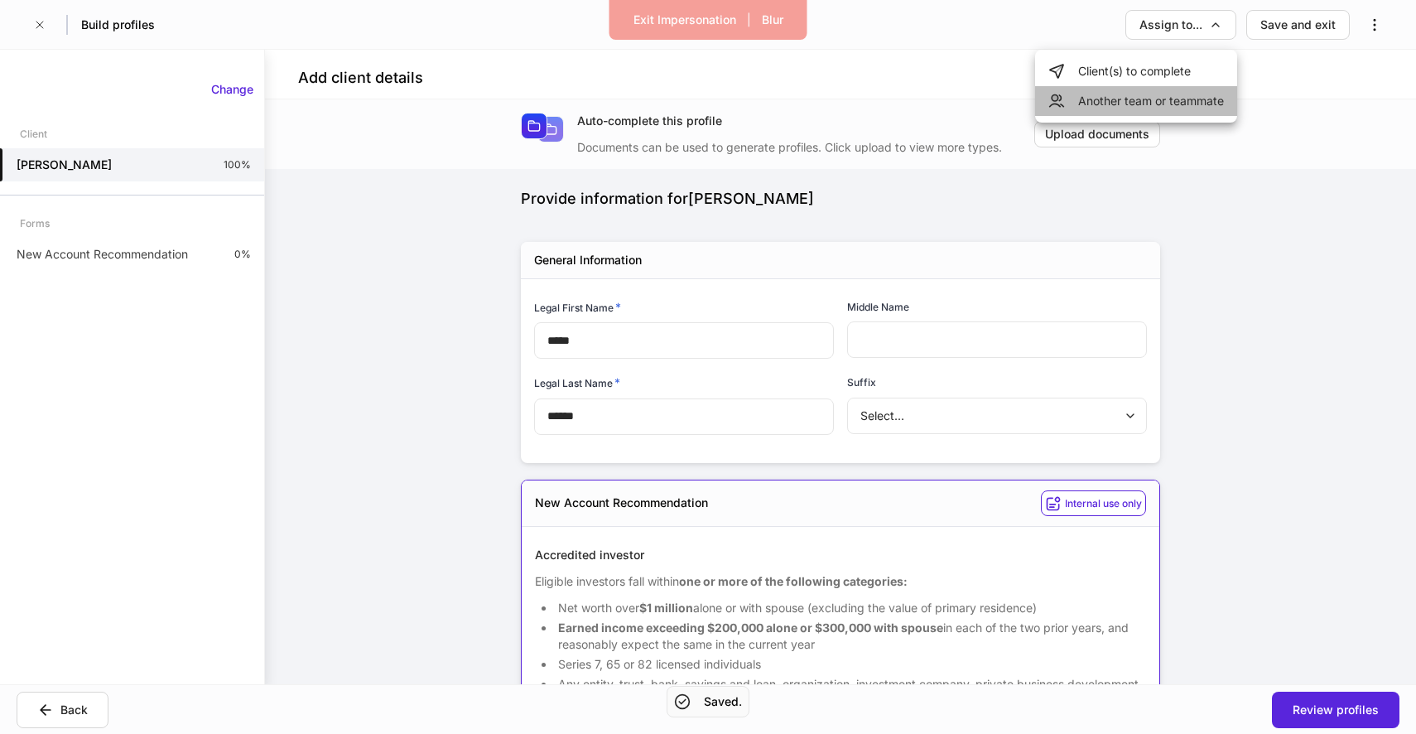
click at [1124, 102] on li "Another team or teammate" at bounding box center [1136, 101] width 202 height 30
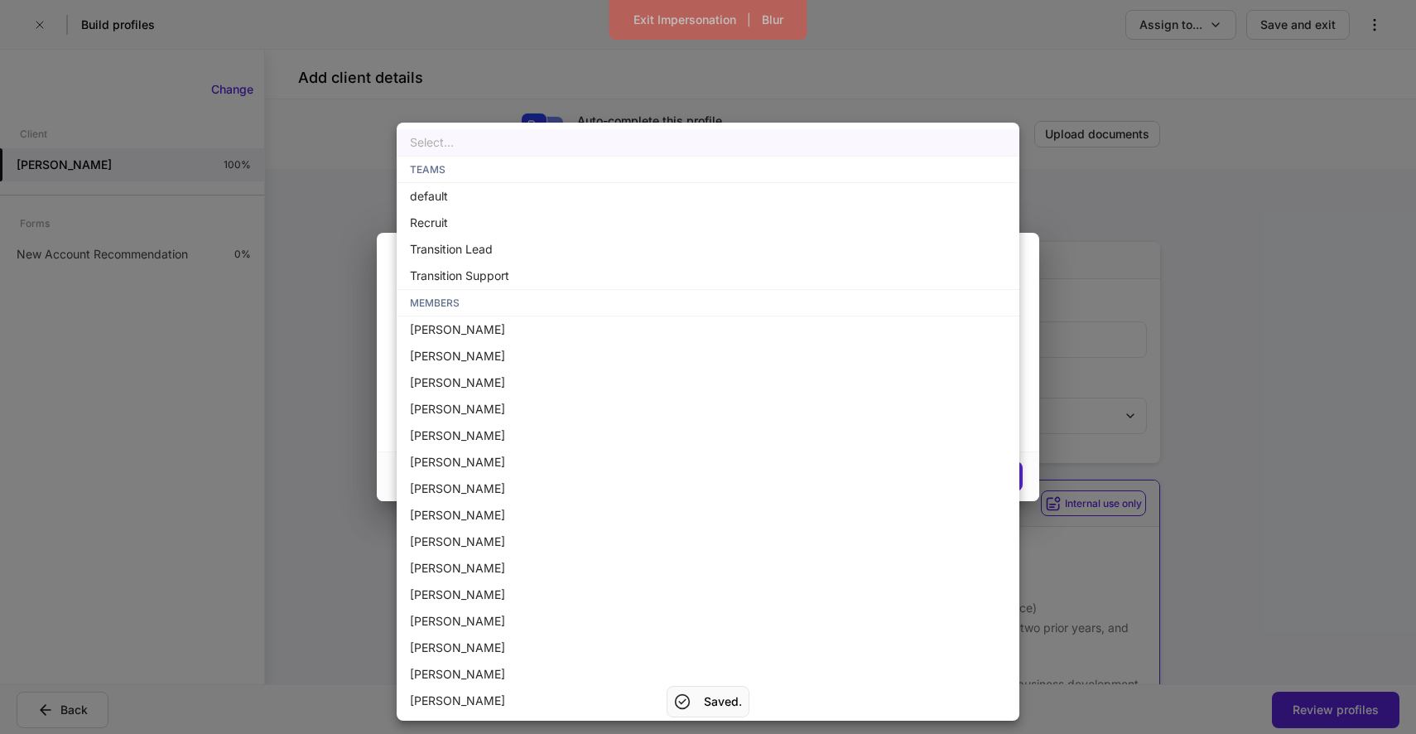
click at [660, 399] on body "Exit Impersonation | Blur Build profiles Assign to... Save and exit Add client …" at bounding box center [708, 367] width 1416 height 734
click at [954, 86] on div at bounding box center [708, 367] width 1416 height 734
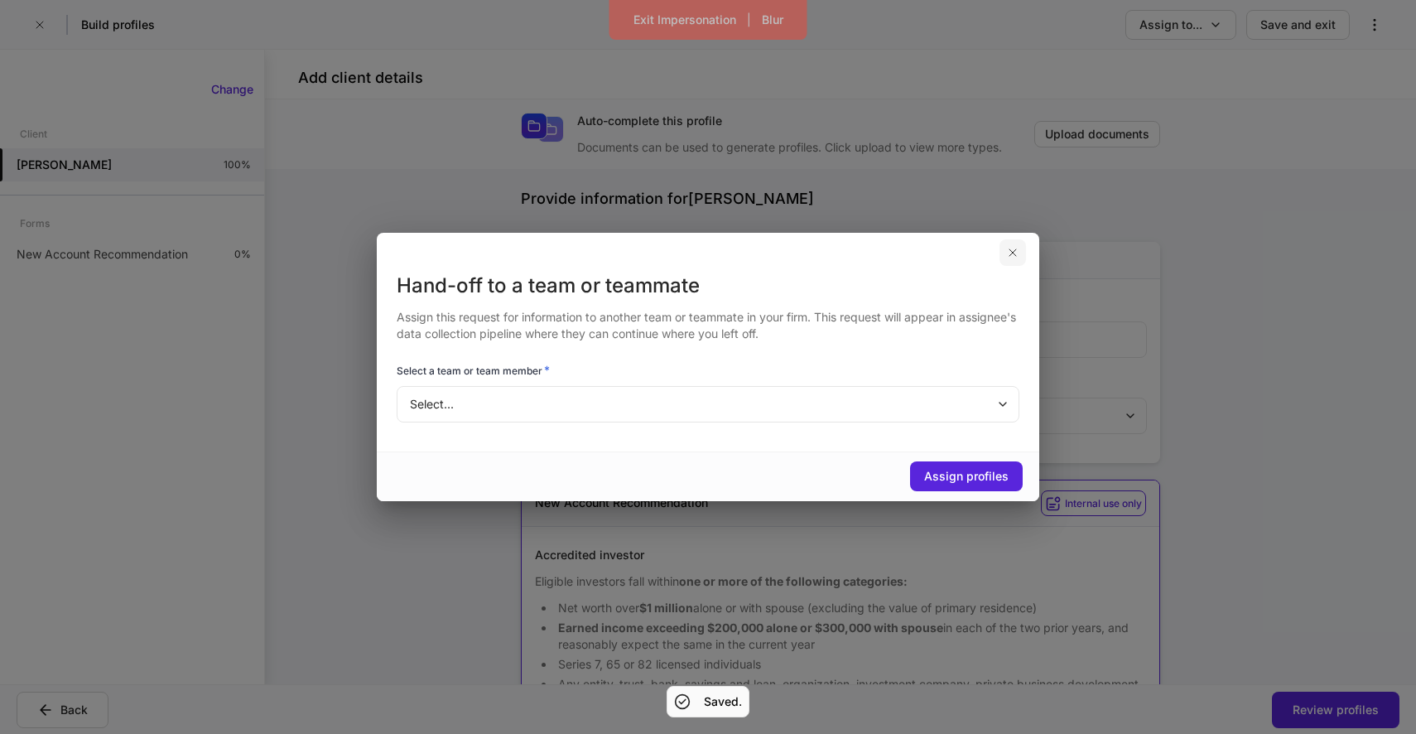
click at [1016, 253] on icon "button" at bounding box center [1012, 252] width 13 height 13
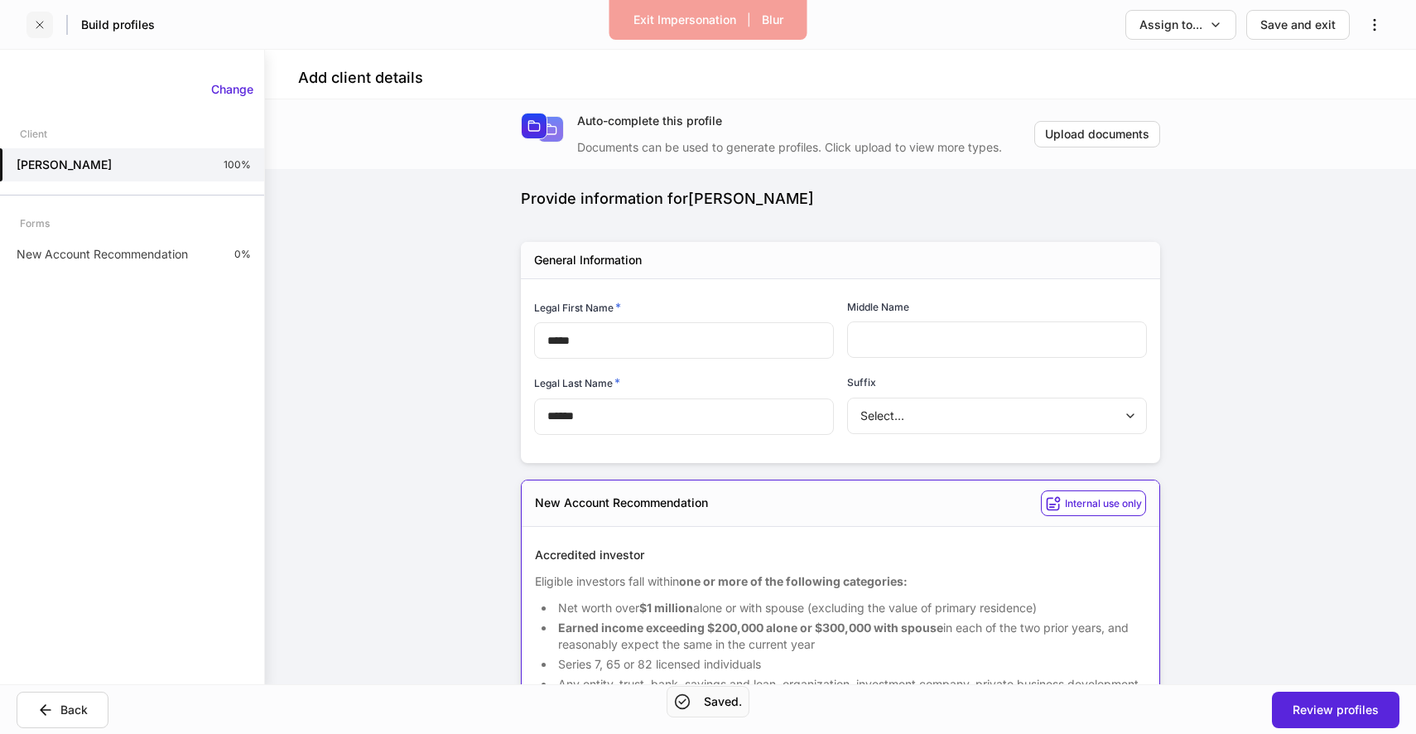
click at [31, 30] on button "button" at bounding box center [39, 25] width 26 height 26
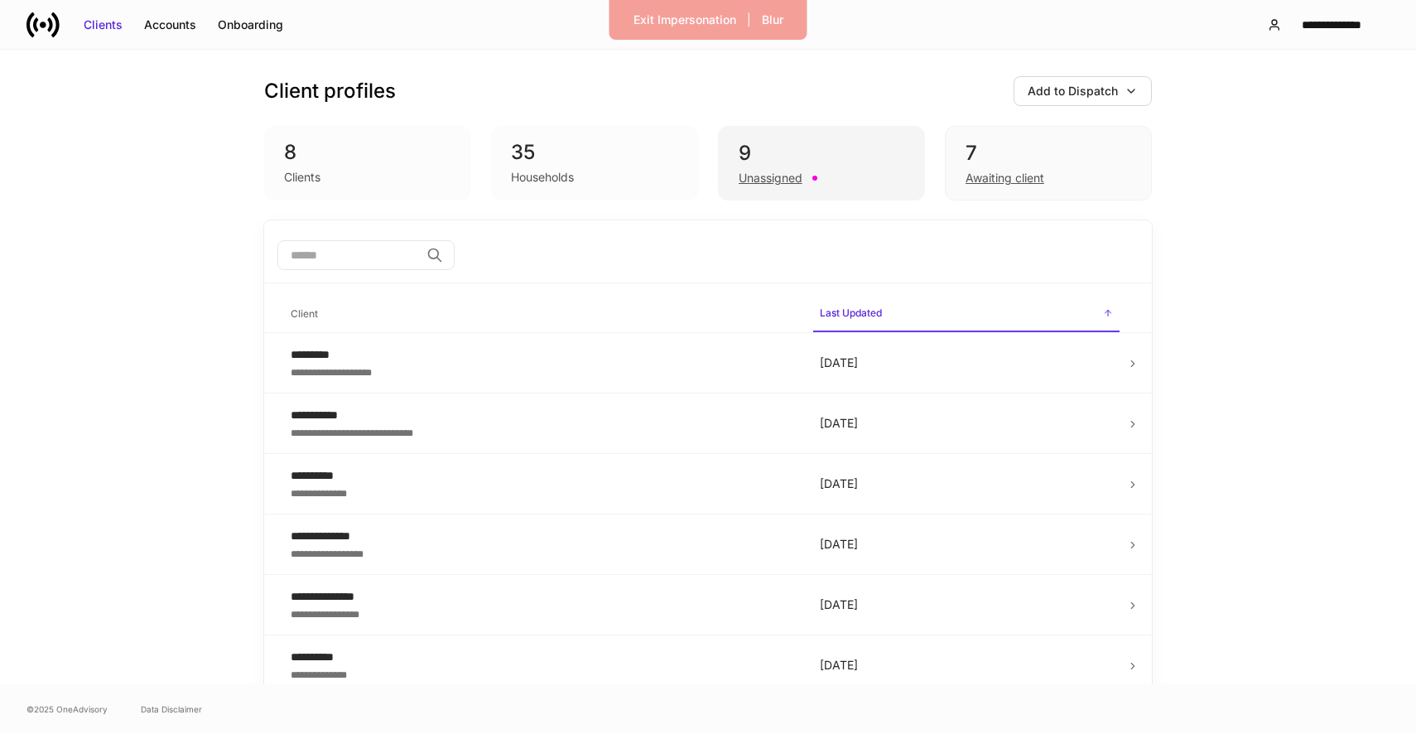
click at [805, 176] on div "Unassigned" at bounding box center [822, 176] width 166 height 20
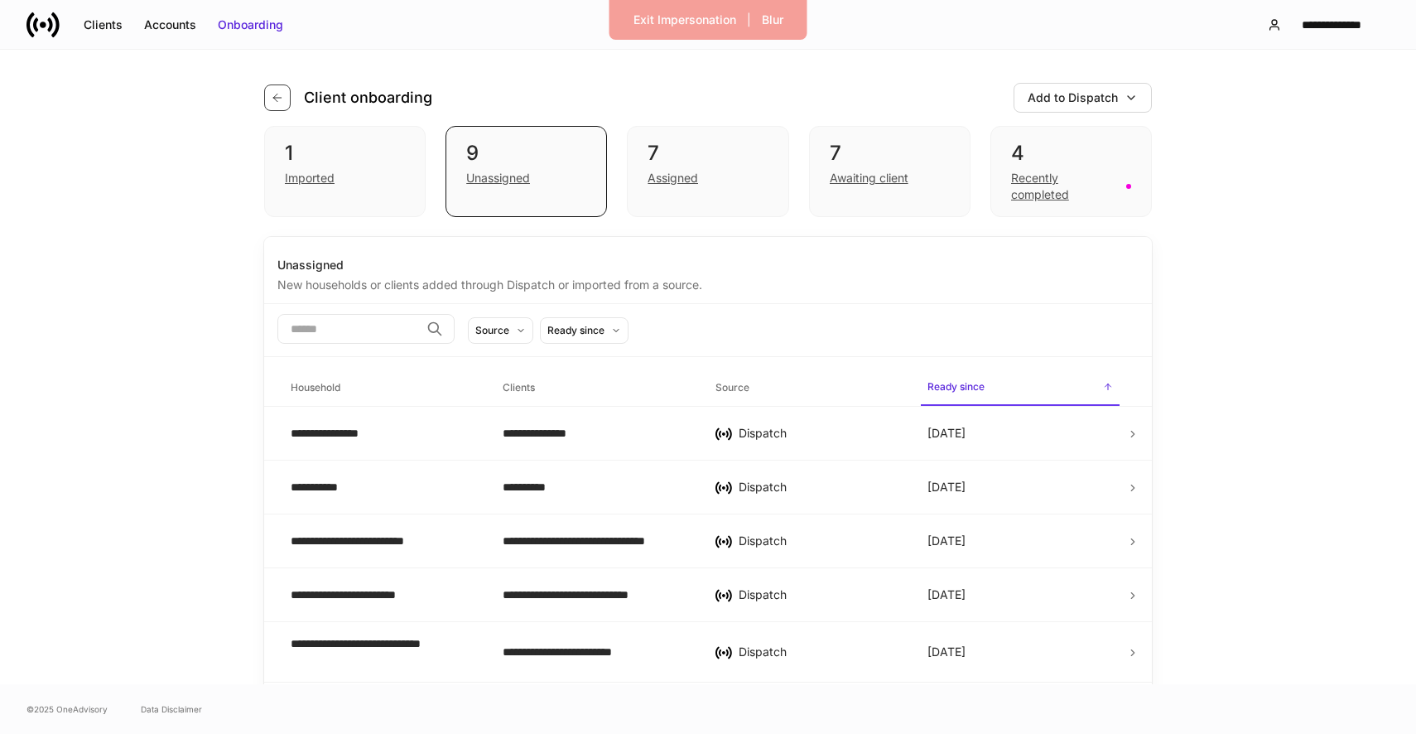
click at [282, 94] on icon "button" at bounding box center [277, 97] width 13 height 13
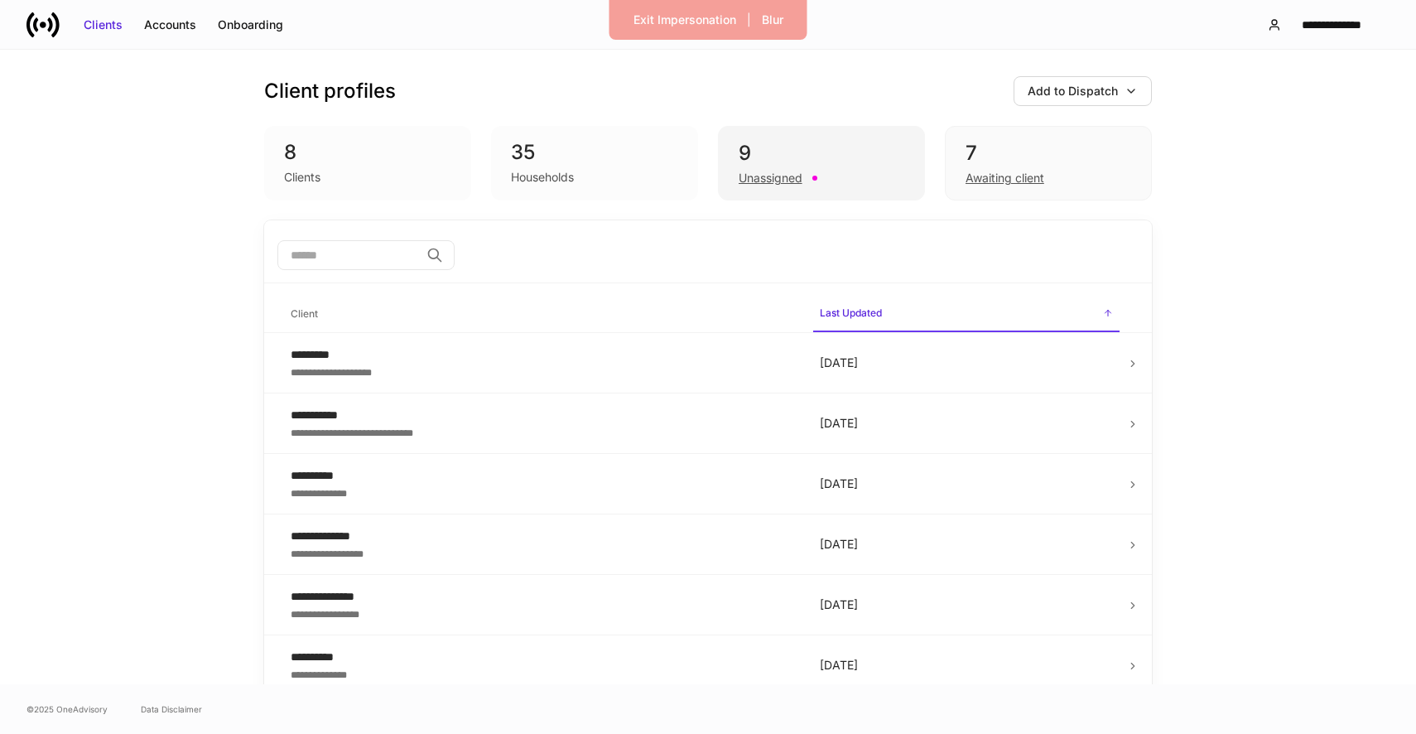
click at [797, 164] on div "9" at bounding box center [822, 153] width 166 height 26
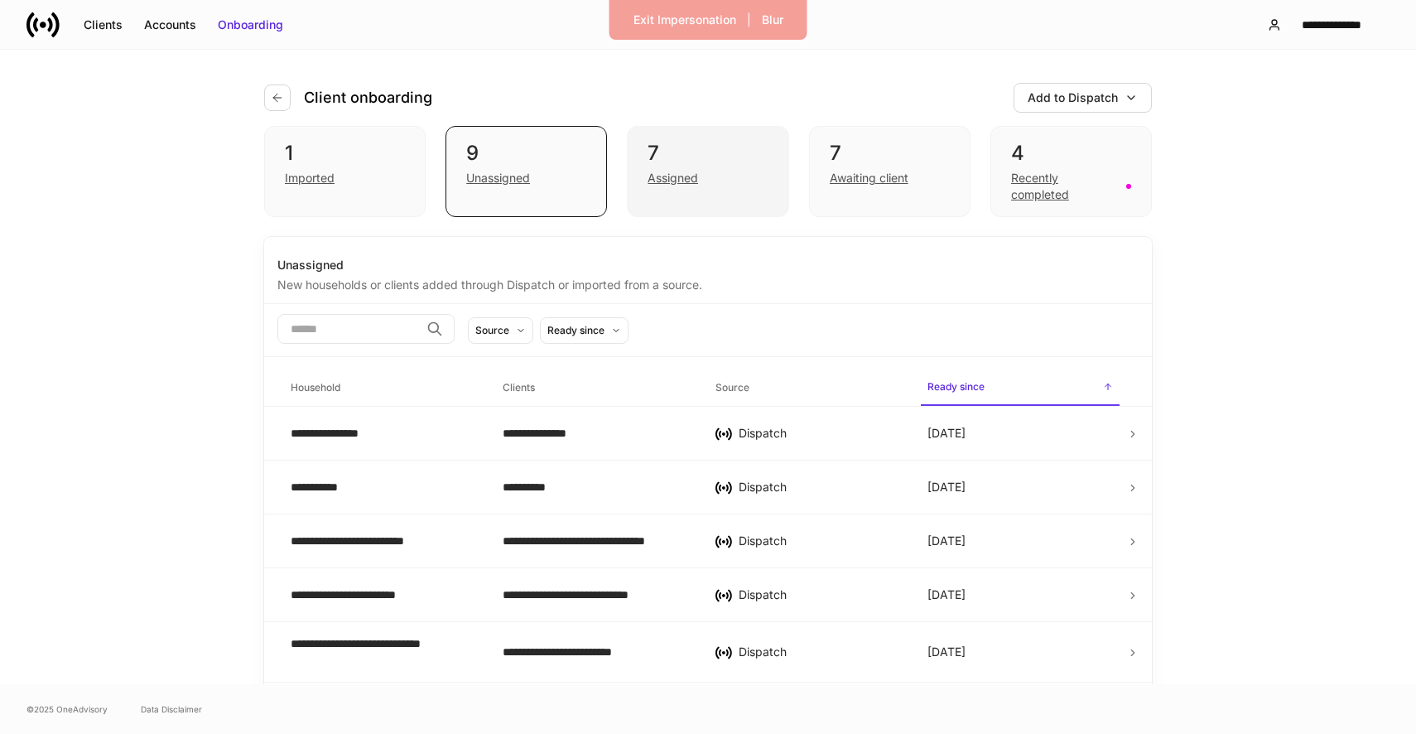
click at [706, 186] on div "7 Assigned" at bounding box center [707, 171] width 161 height 91
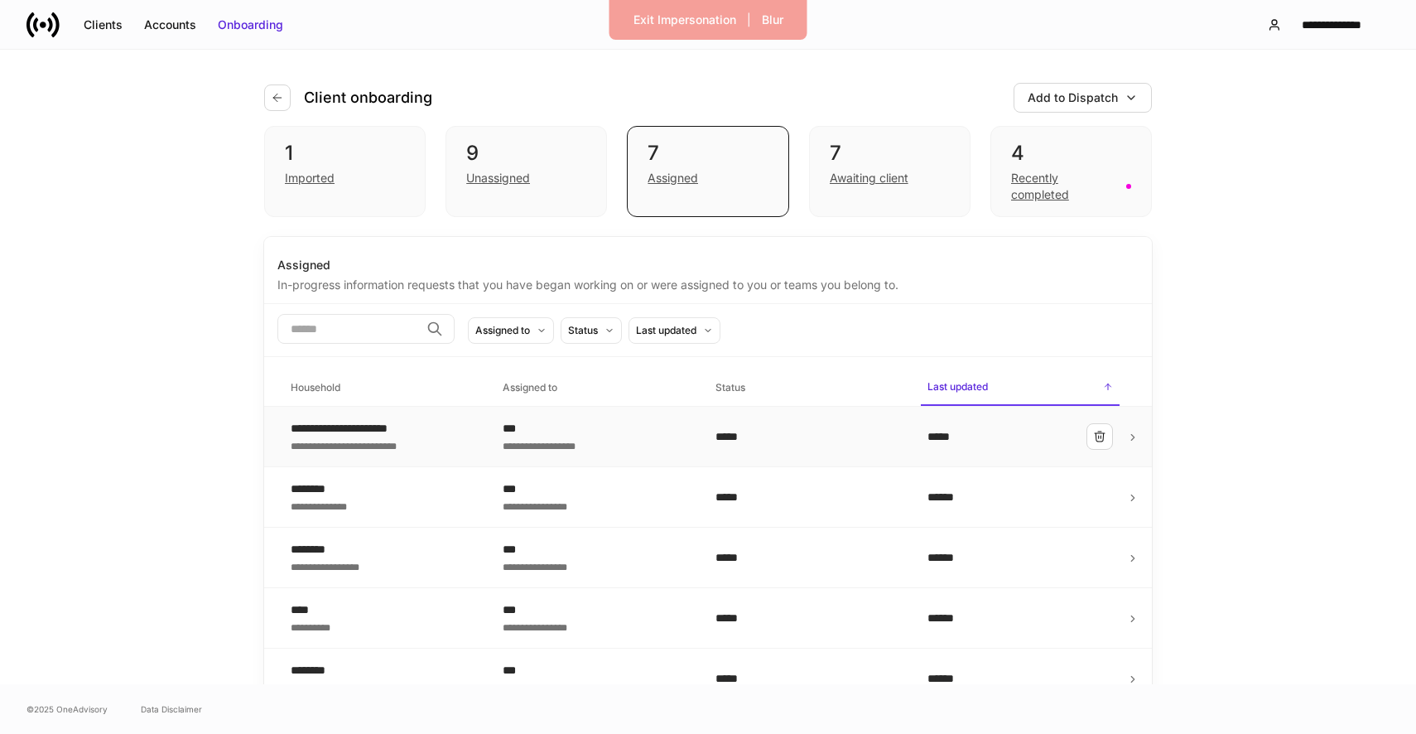
click at [433, 446] on div "**********" at bounding box center [383, 436] width 185 height 33
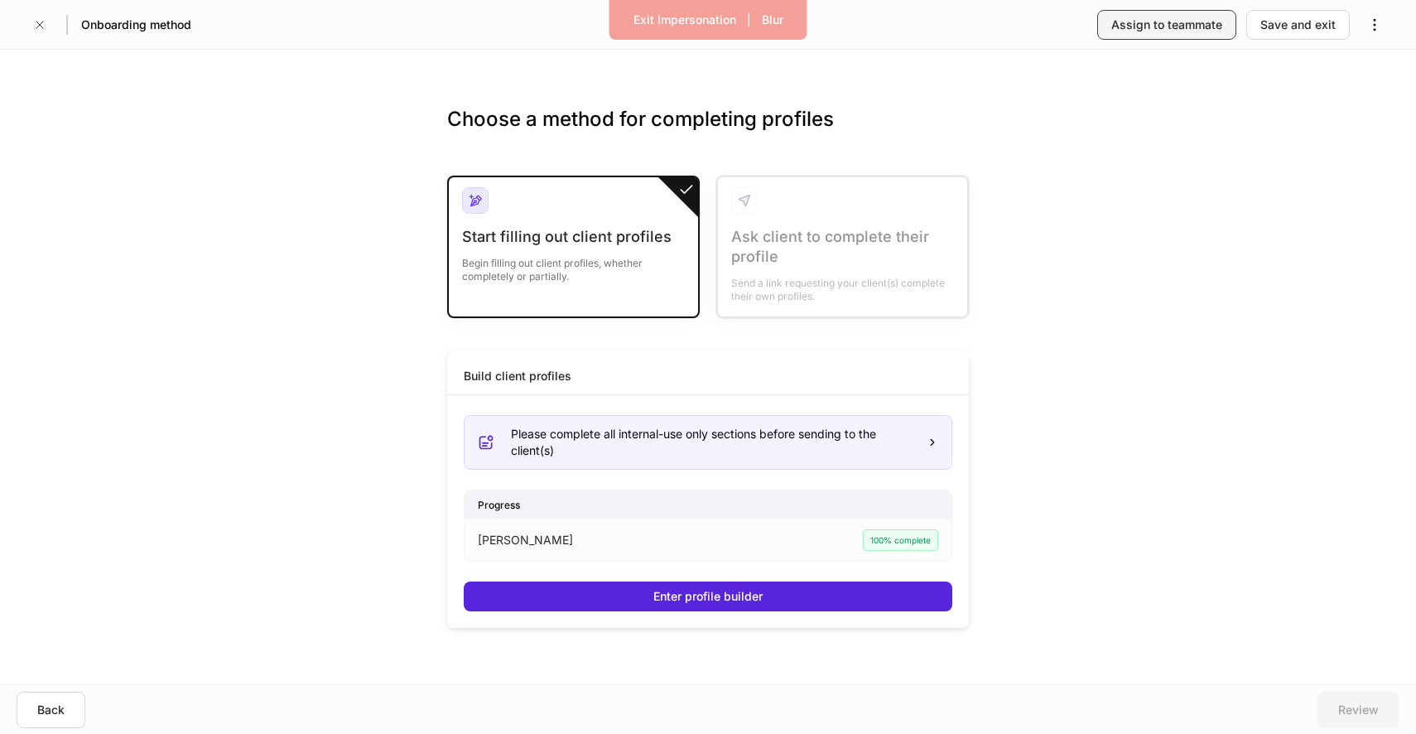
click at [1139, 24] on div "Assign to teammate" at bounding box center [1166, 25] width 111 height 17
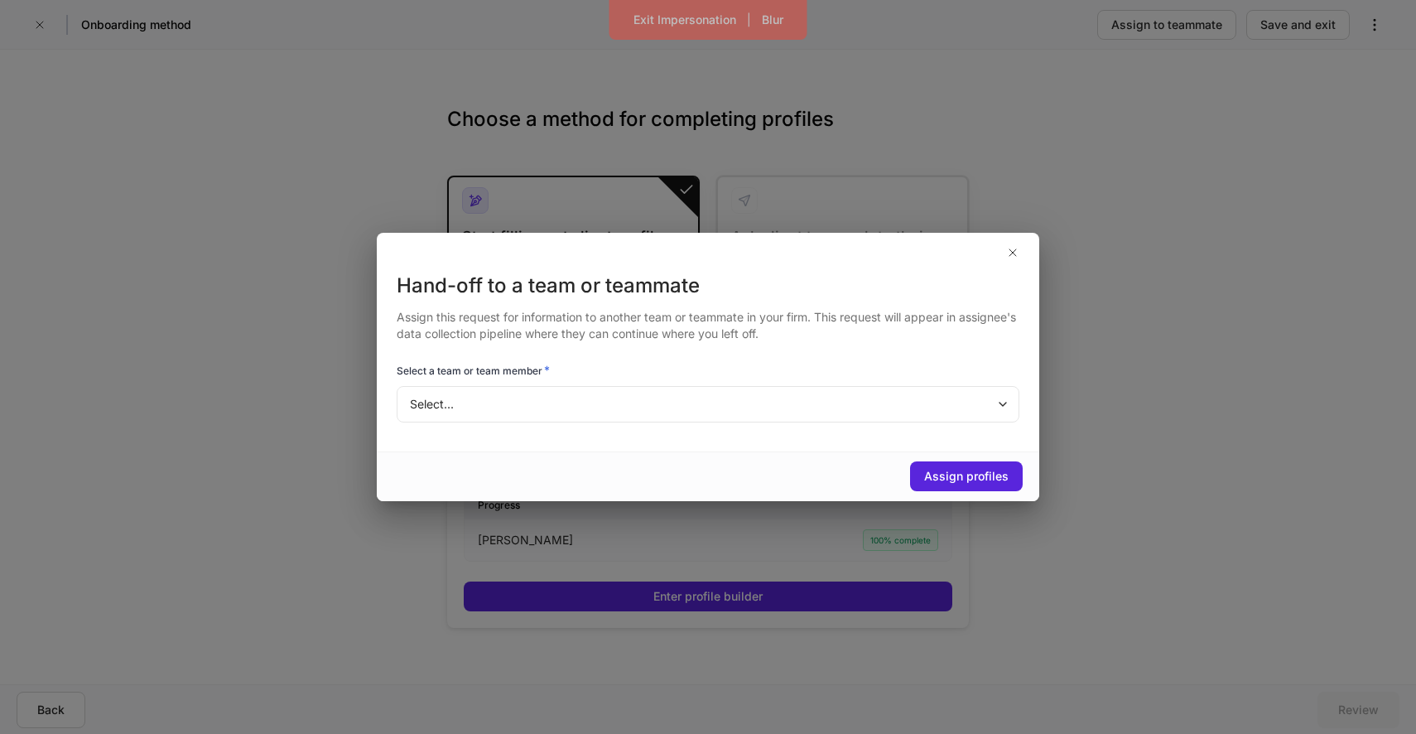
click at [623, 423] on div "Select... ​" at bounding box center [708, 405] width 623 height 39
click at [623, 420] on body "Exit Impersonation | Blur Onboarding method Assign to teammate Save and exit Ch…" at bounding box center [708, 367] width 1416 height 734
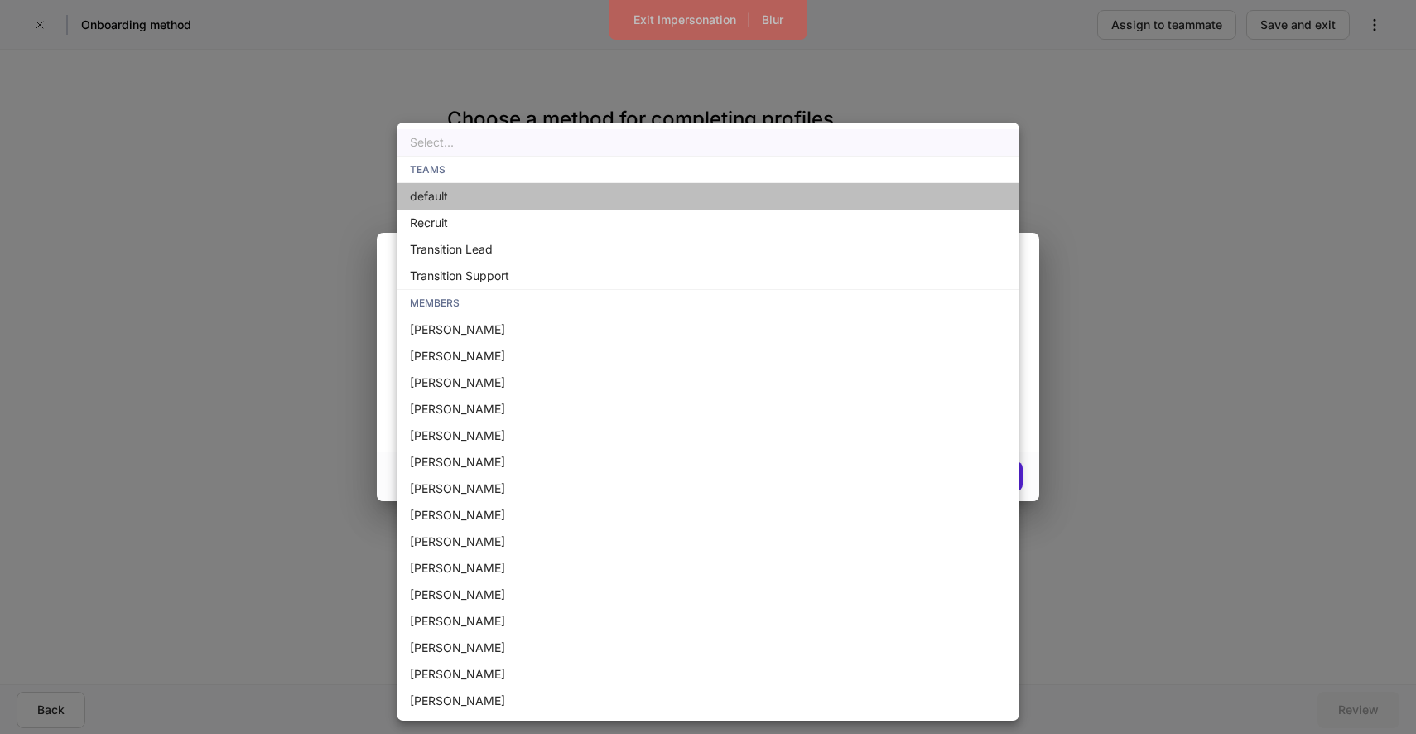
click at [547, 208] on li "default" at bounding box center [708, 196] width 623 height 26
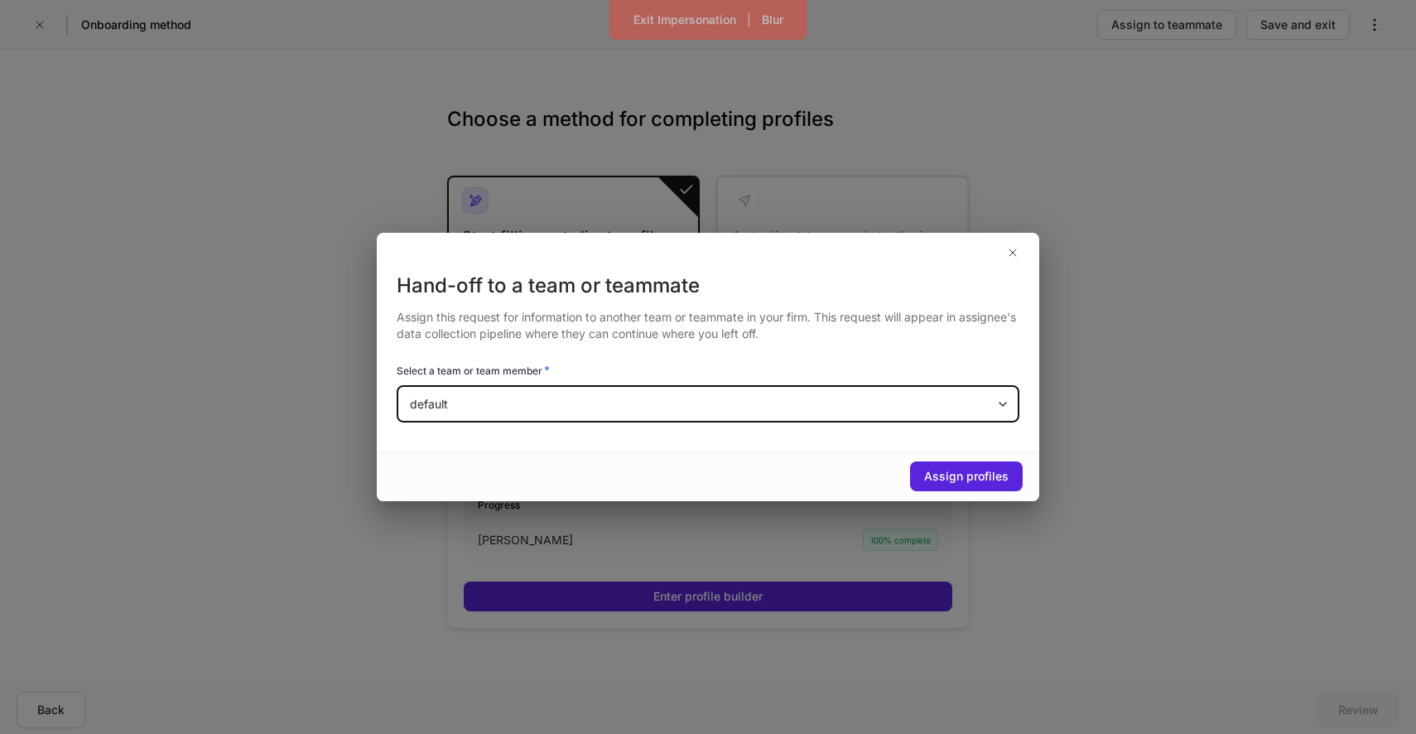
click at [528, 400] on body "Exit Impersonation | Blur Onboarding method Assign to teammate Save and exit Ch…" at bounding box center [708, 367] width 1416 height 734
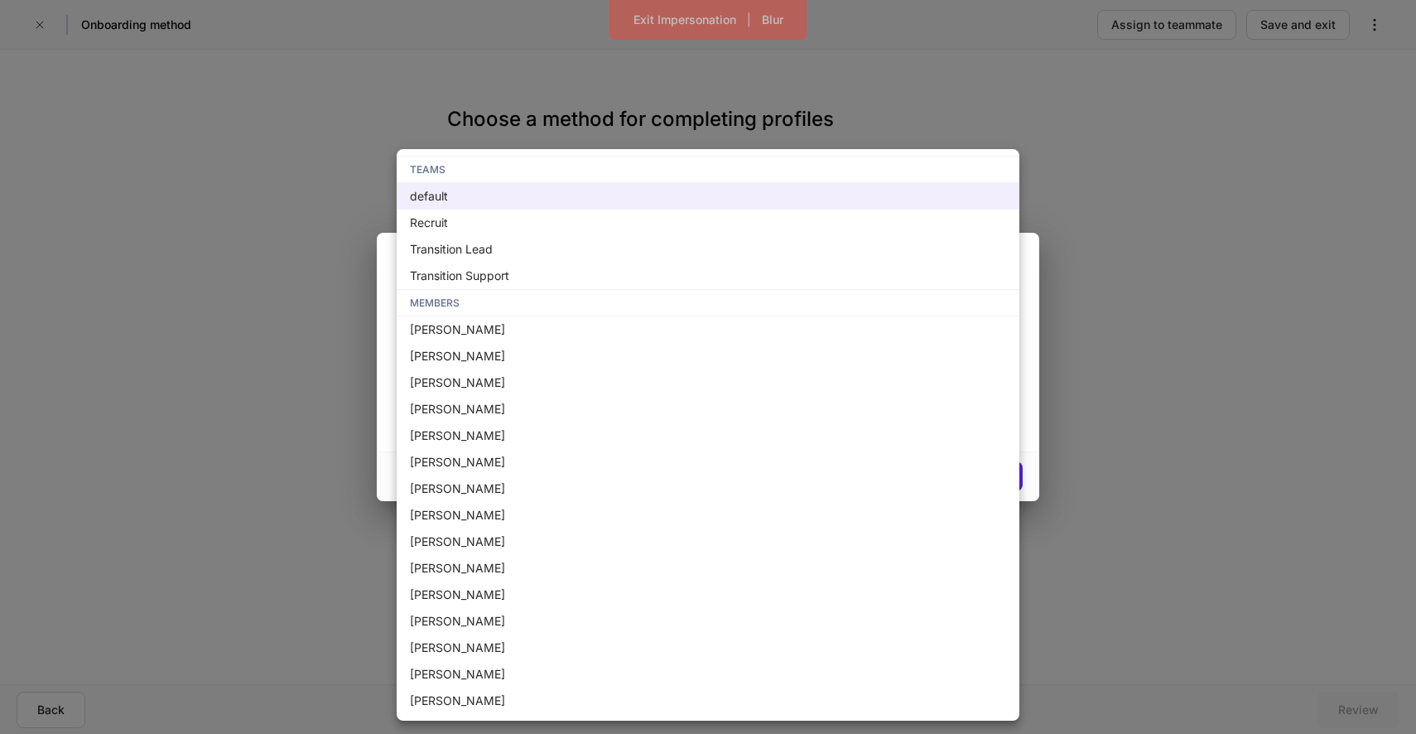
click at [522, 226] on li "Recruit" at bounding box center [708, 223] width 623 height 26
type input "**********"
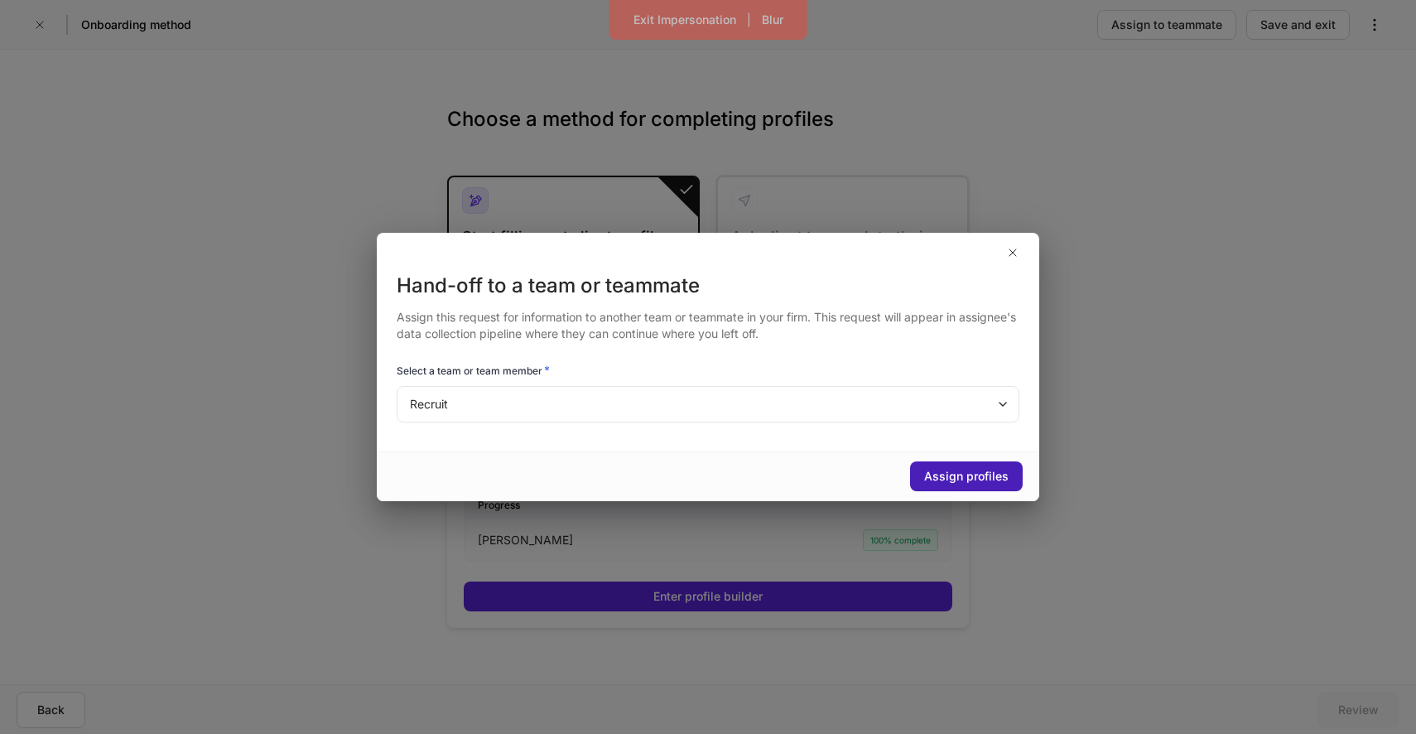
click at [956, 462] on button "Assign profiles" at bounding box center [966, 476] width 113 height 30
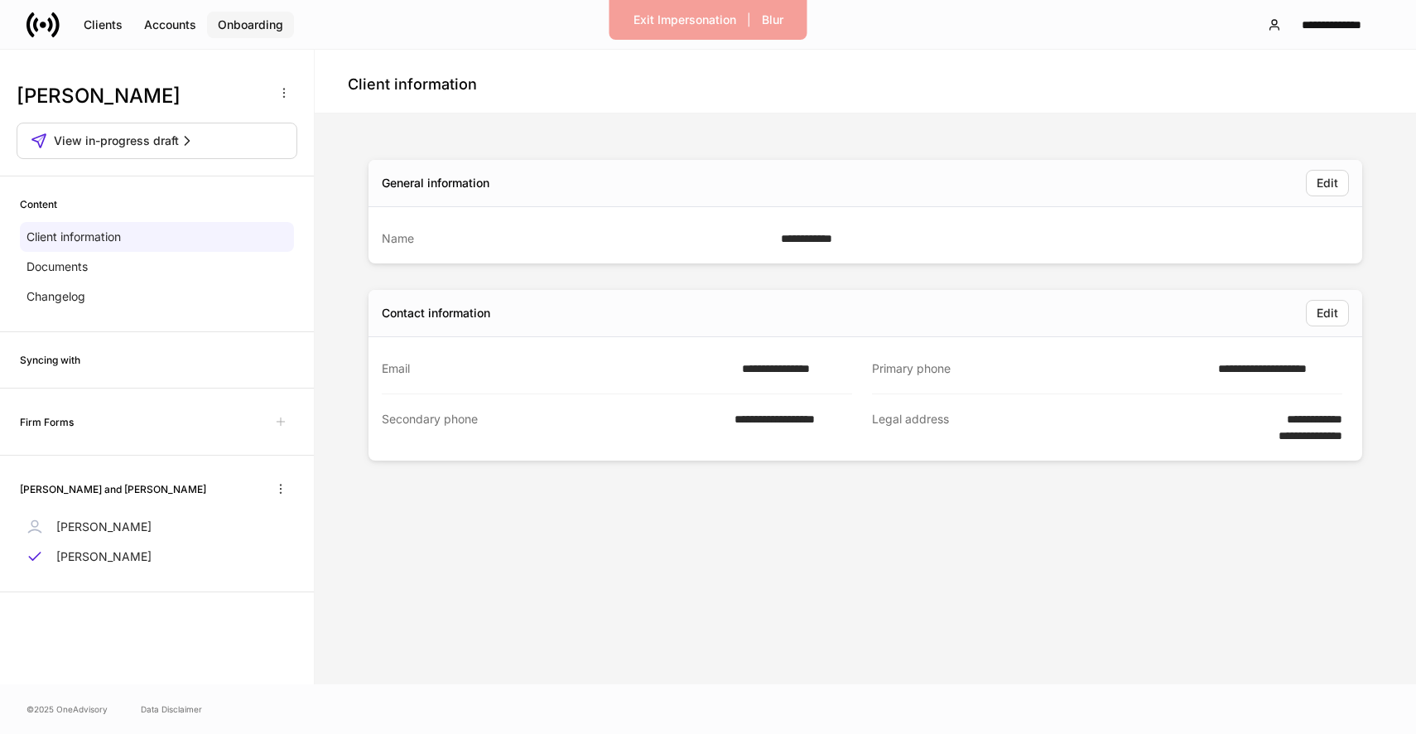
click at [236, 18] on div "Onboarding" at bounding box center [250, 25] width 65 height 17
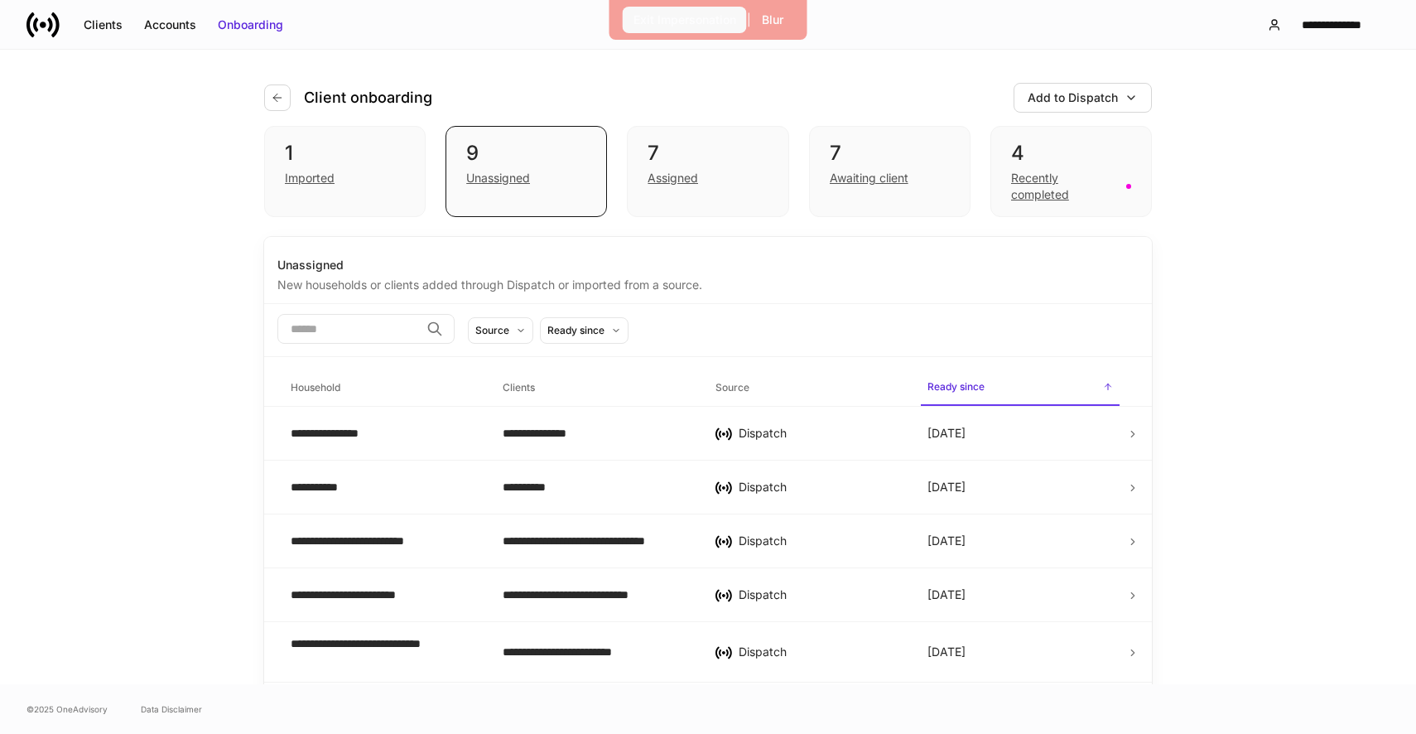
click at [669, 13] on div "Exit Impersonation" at bounding box center [685, 20] width 103 height 17
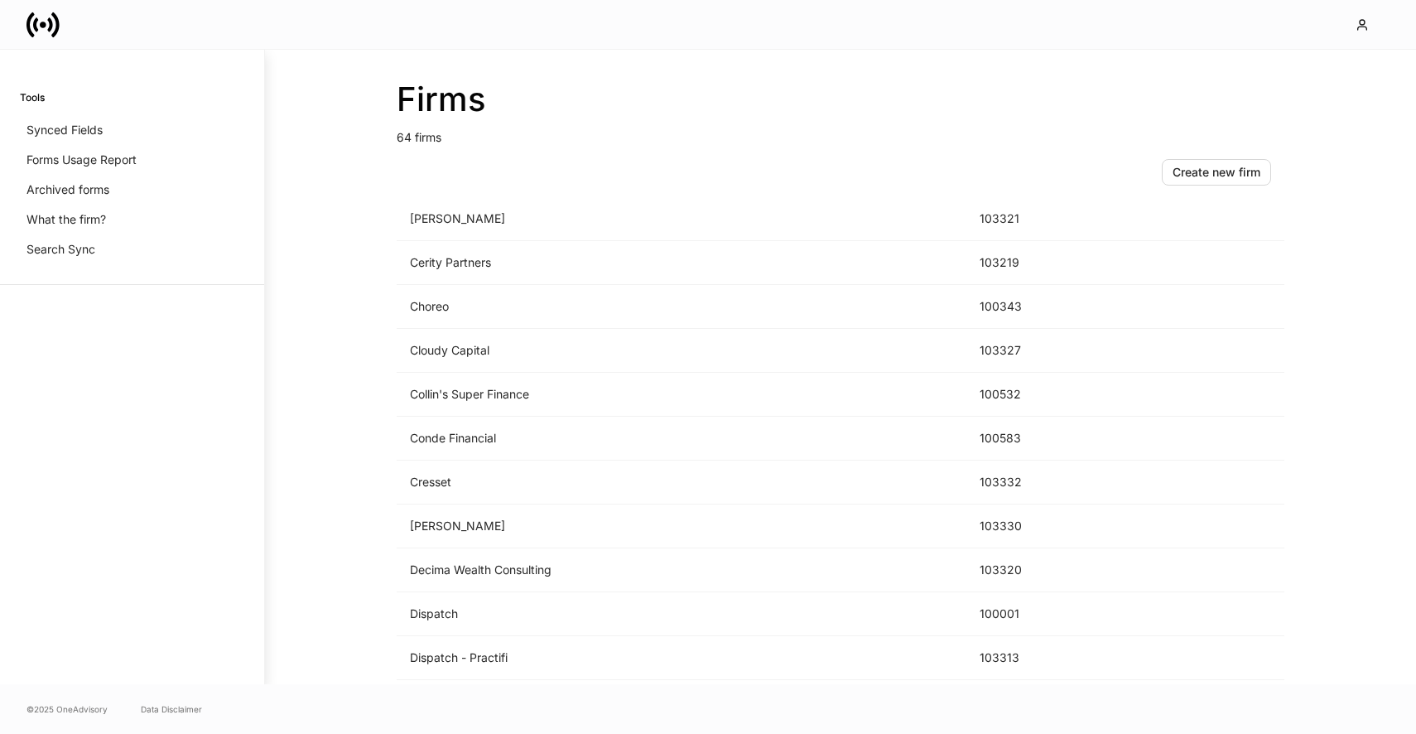
scroll to position [813, 0]
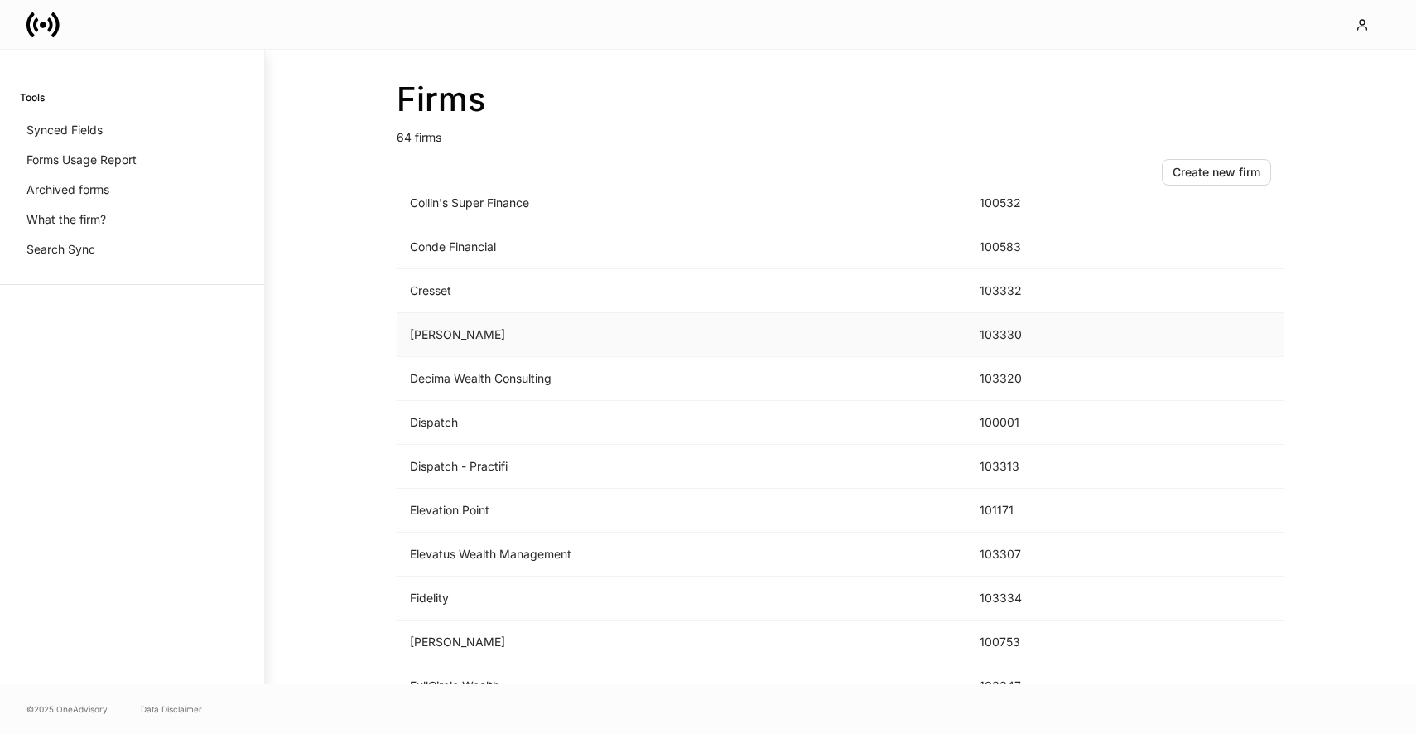
click at [508, 341] on td "D.A. Davidson" at bounding box center [682, 335] width 570 height 44
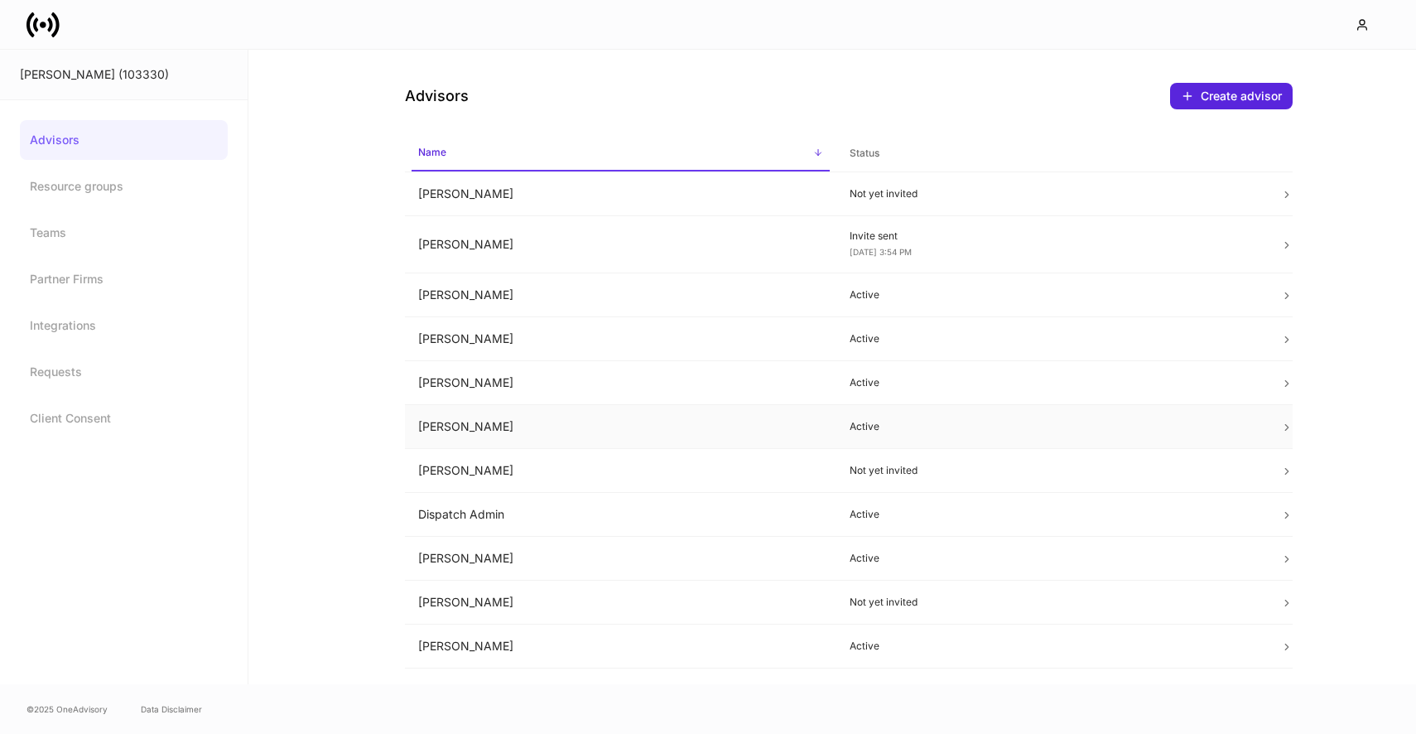
click at [556, 411] on td "Chris Stensland" at bounding box center [620, 427] width 431 height 44
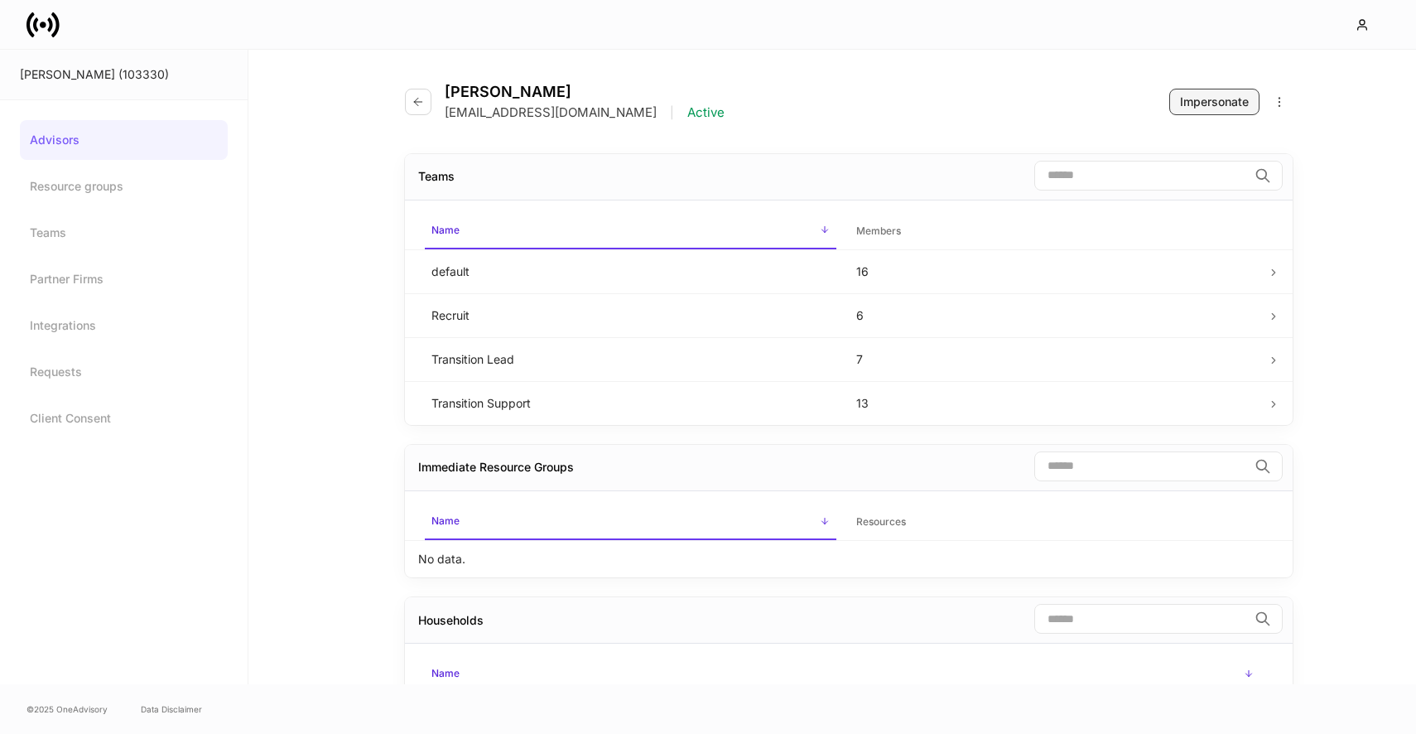
click at [1223, 102] on div "Impersonate" at bounding box center [1214, 102] width 69 height 17
